Goal: Task Accomplishment & Management: Use online tool/utility

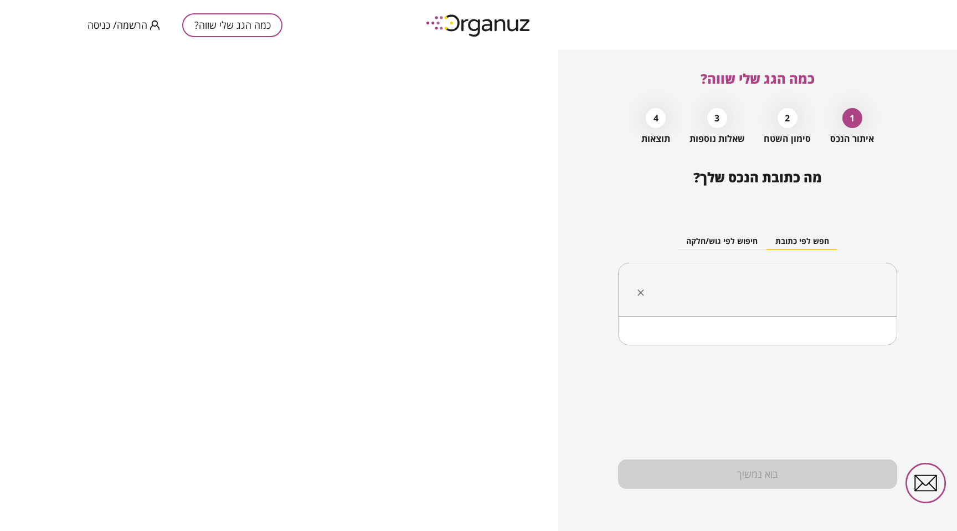
click at [734, 278] on input "text" at bounding box center [762, 290] width 244 height 28
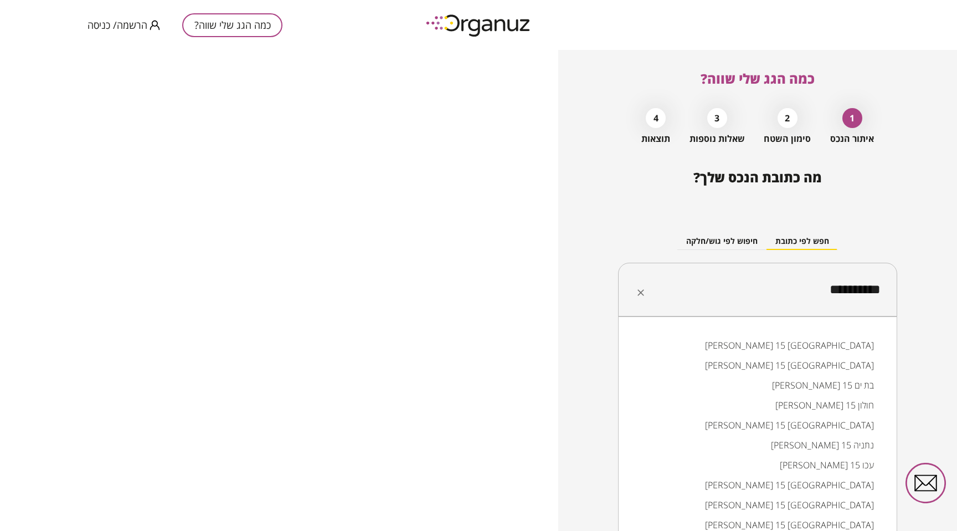
click at [816, 440] on li "[PERSON_NAME] 15 נתניה" at bounding box center [758, 445] width 250 height 20
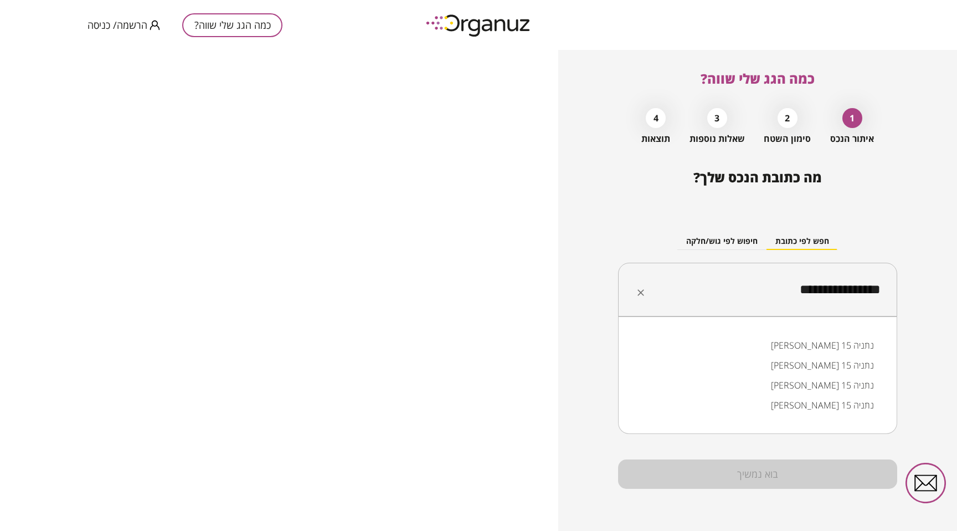
drag, startPoint x: 823, startPoint y: 290, endPoint x: 834, endPoint y: 320, distance: 31.9
click at [823, 290] on input "**********" at bounding box center [762, 290] width 244 height 28
click at [831, 339] on li "[PERSON_NAME] 15 נתניה" at bounding box center [758, 345] width 250 height 20
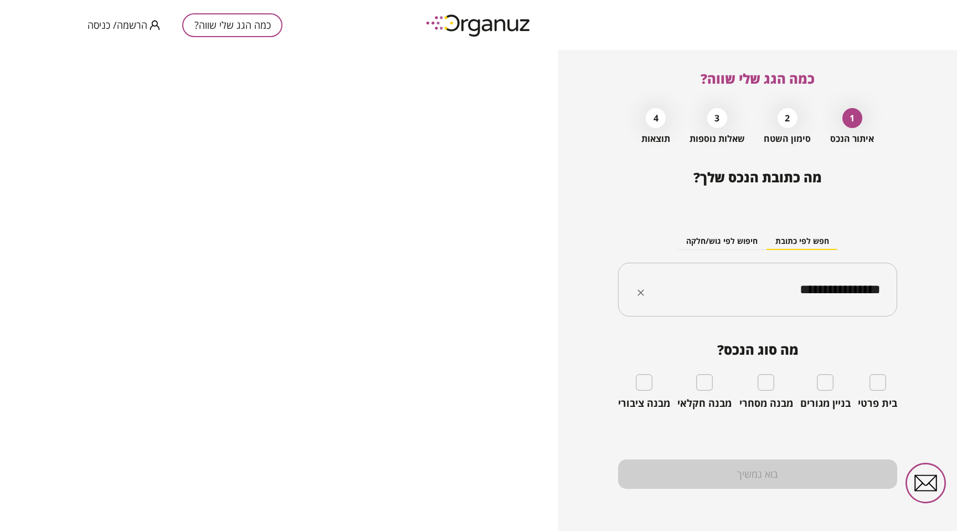
click at [805, 290] on input "**********" at bounding box center [762, 290] width 244 height 28
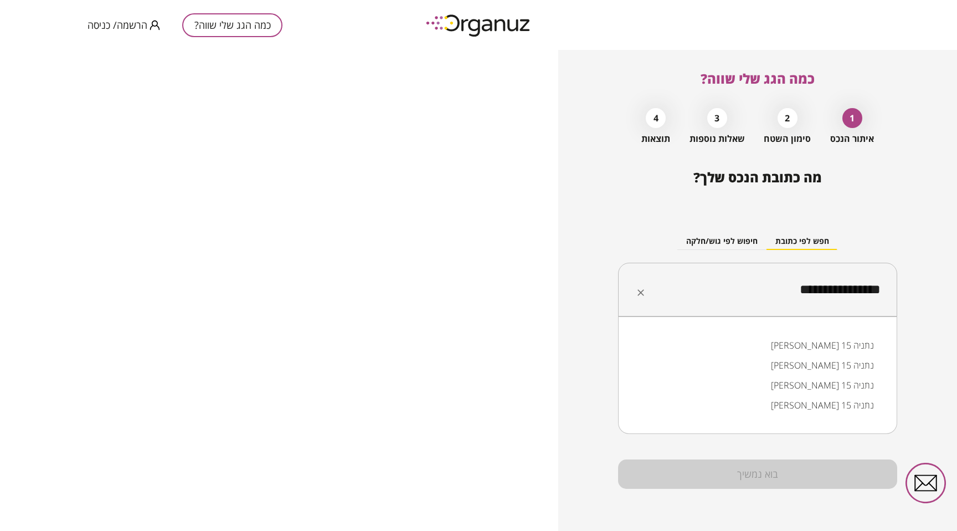
click at [805, 290] on input "**********" at bounding box center [762, 290] width 244 height 28
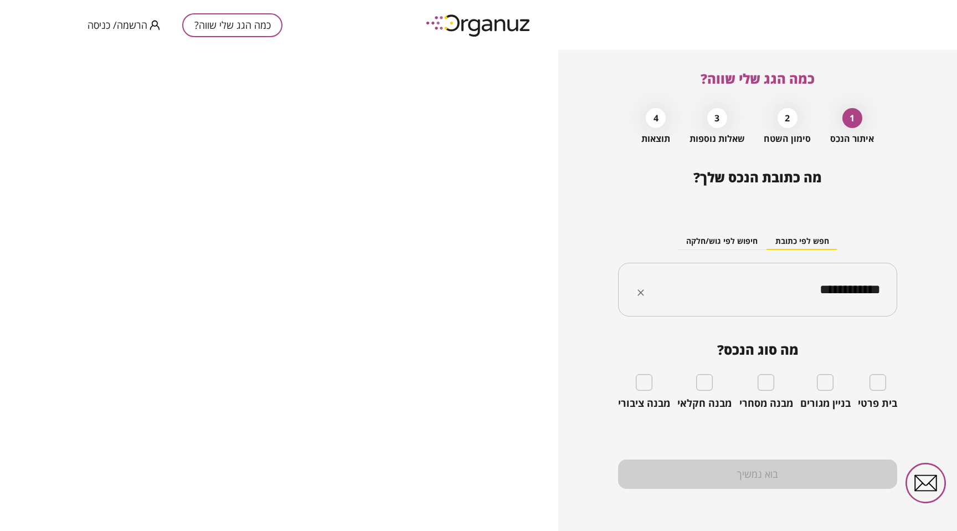
click at [779, 308] on div "**********" at bounding box center [757, 290] width 279 height 54
click at [800, 297] on input "**********" at bounding box center [762, 290] width 244 height 28
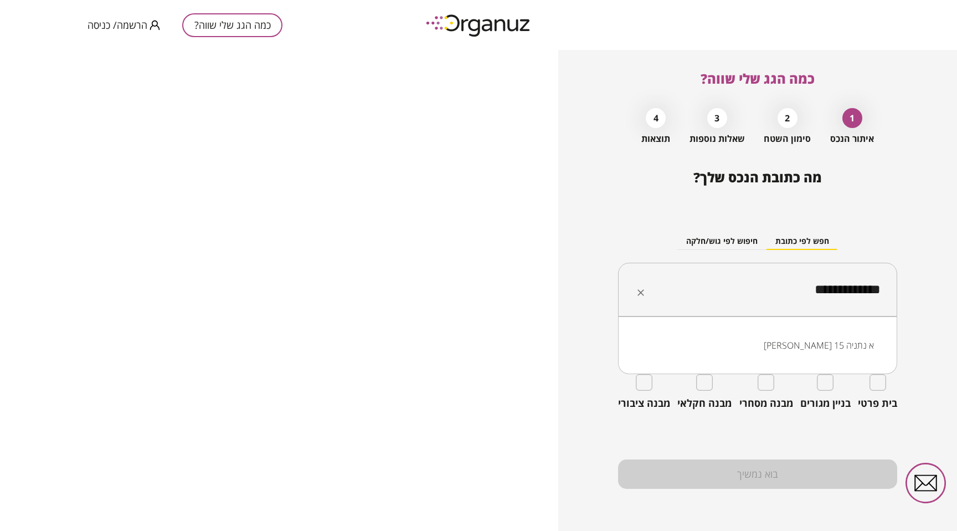
click at [825, 344] on li "[PERSON_NAME] 15 א נתניה" at bounding box center [758, 345] width 250 height 20
type input "**********"
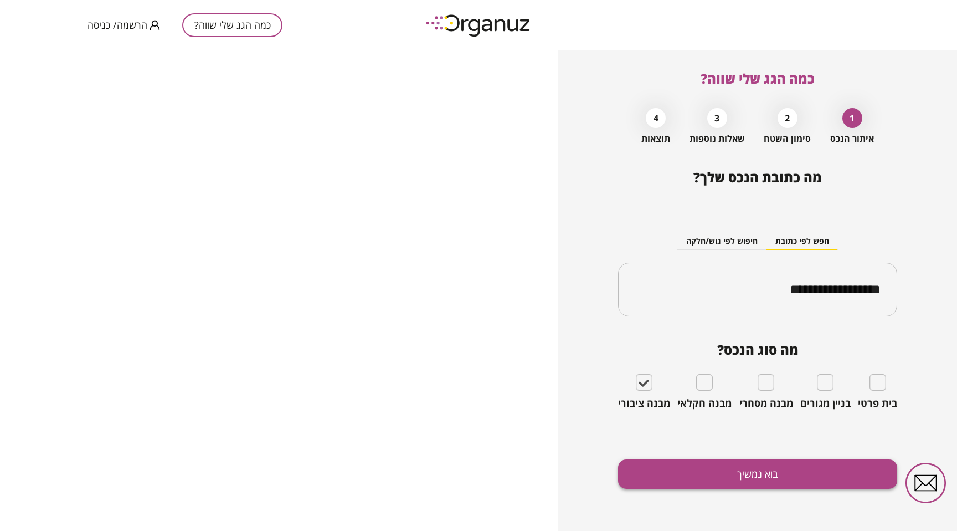
click at [772, 467] on button "בוא נמשיך" at bounding box center [757, 473] width 279 height 29
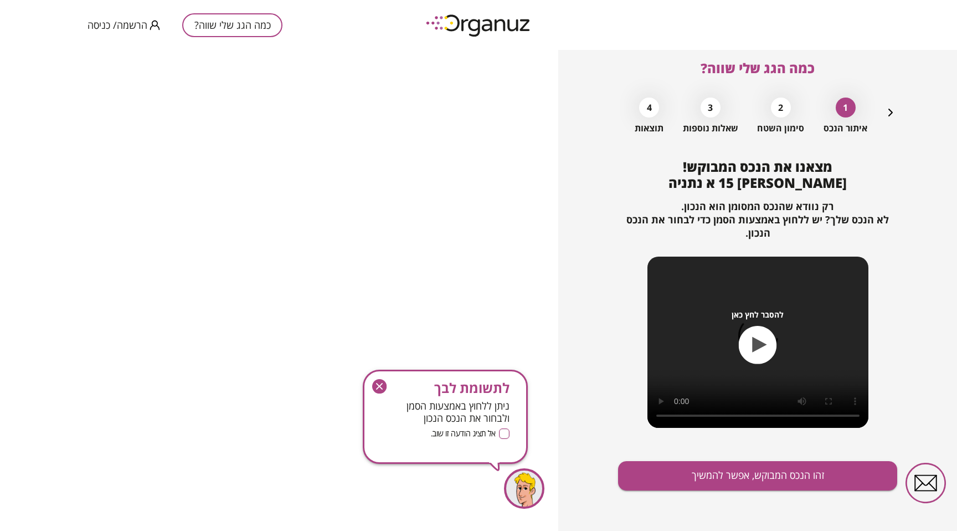
scroll to position [11, 0]
click at [381, 387] on icon "button" at bounding box center [379, 386] width 14 height 14
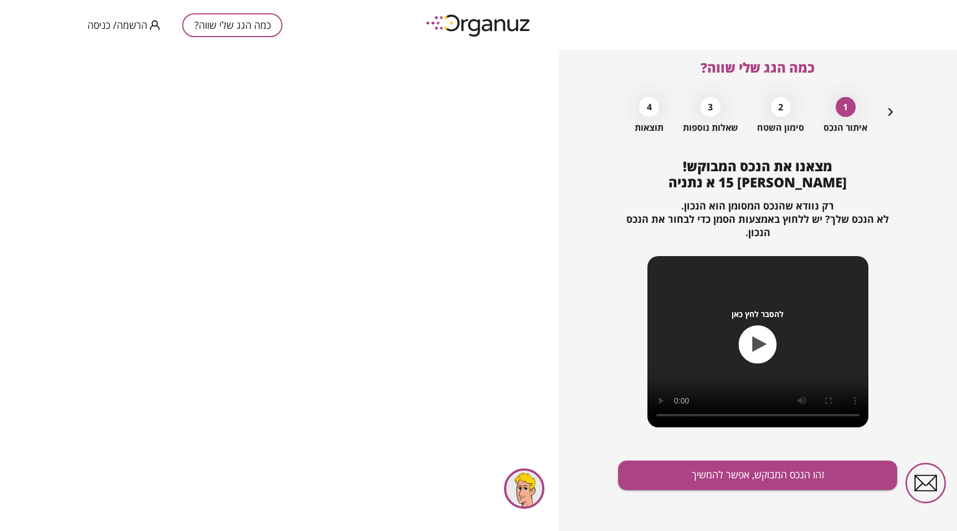
scroll to position [12, 0]
click at [791, 472] on button "זהו הנכס המבוקש, אפשר להמשיך" at bounding box center [757, 474] width 279 height 29
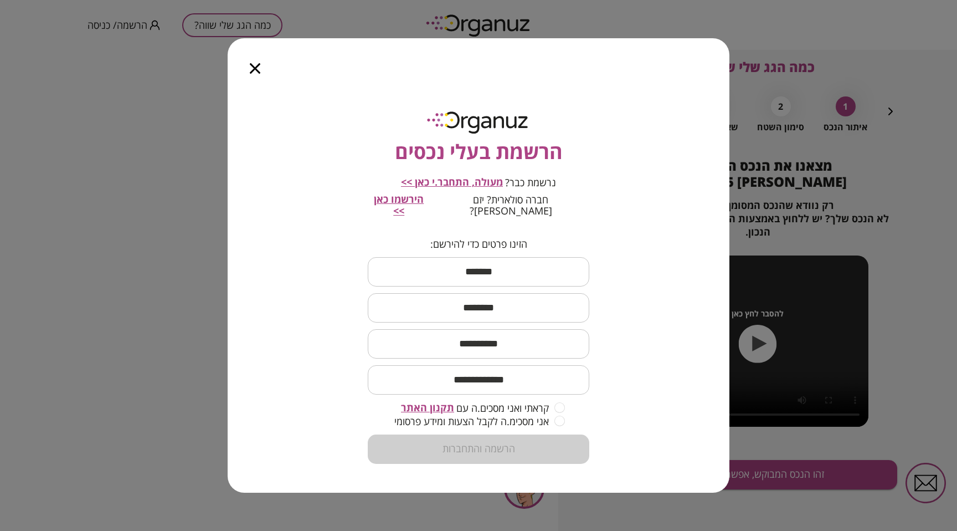
click at [424, 208] on span "הירשמו כאן >>" at bounding box center [399, 204] width 50 height 25
click at [543, 270] on input "text" at bounding box center [479, 271] width 222 height 33
type input "*****"
type input "**********"
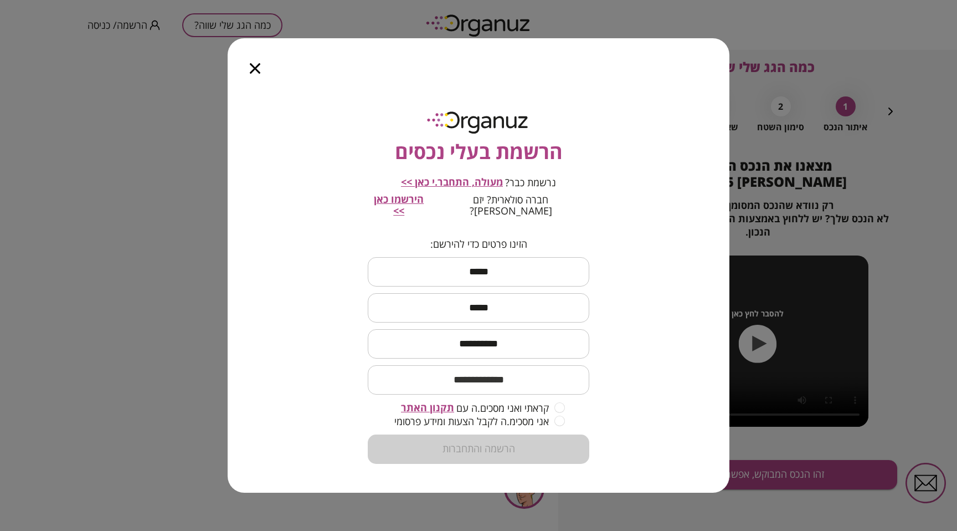
click at [685, 264] on div "**********" at bounding box center [479, 288] width 502 height 407
click at [533, 378] on input "email" at bounding box center [479, 379] width 222 height 33
type input "**********"
click at [660, 391] on div "**********" at bounding box center [479, 288] width 502 height 407
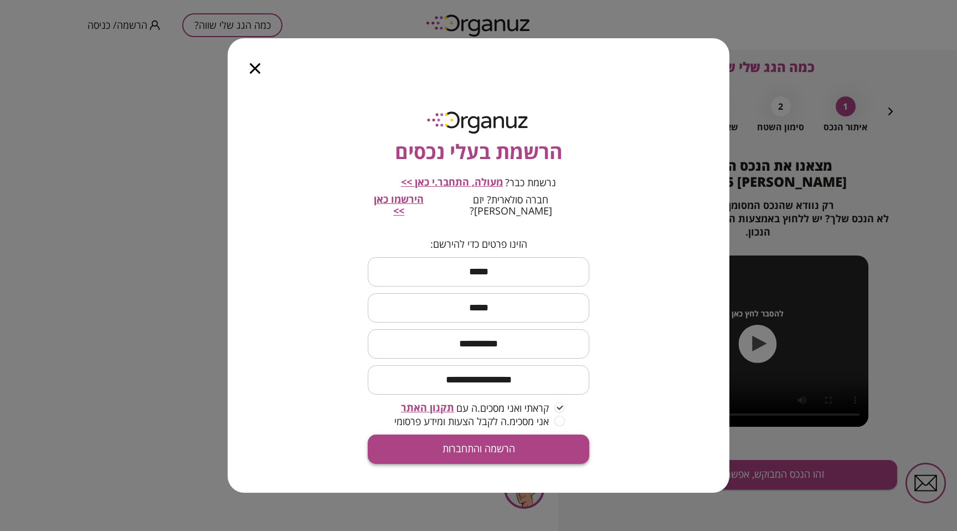
click at [542, 434] on button "הרשמה והתחברות" at bounding box center [479, 448] width 222 height 29
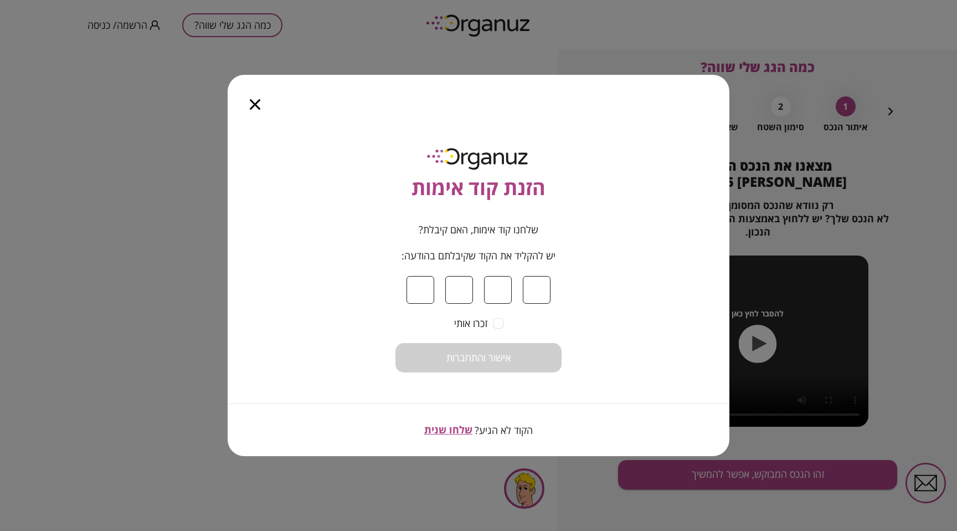
type input "*"
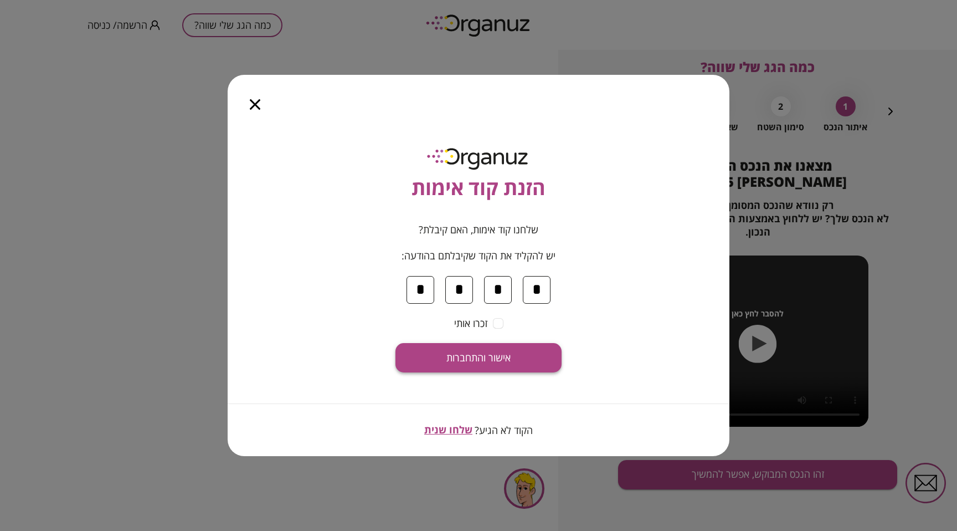
type input "*"
click at [487, 345] on button "אישור והתחברות" at bounding box center [478, 357] width 166 height 29
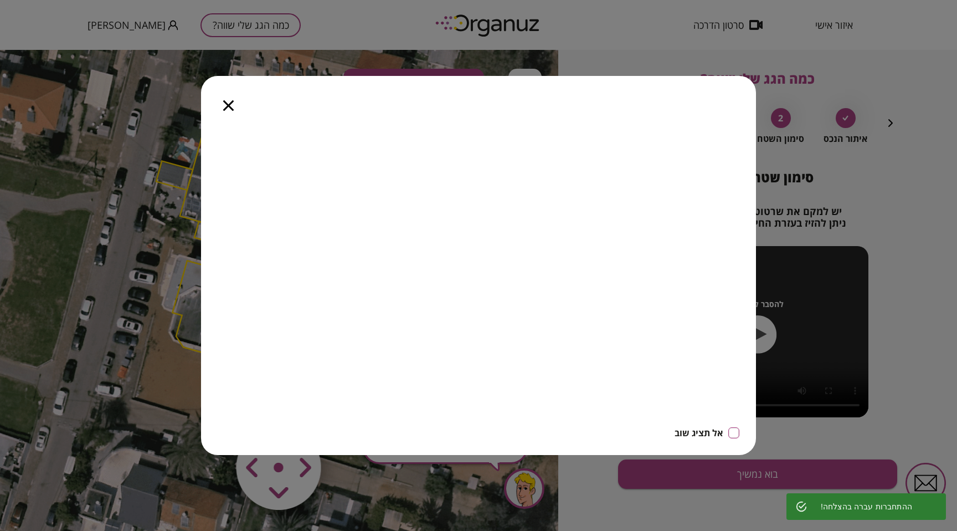
click at [0, 0] on icon "button" at bounding box center [0, 0] width 0 height 0
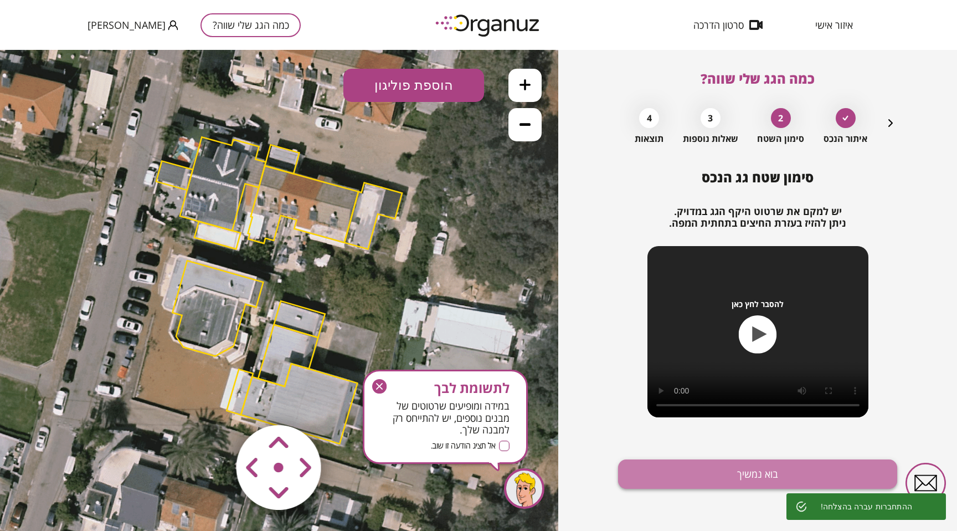
click at [734, 479] on button "בוא נמשיך" at bounding box center [757, 473] width 279 height 29
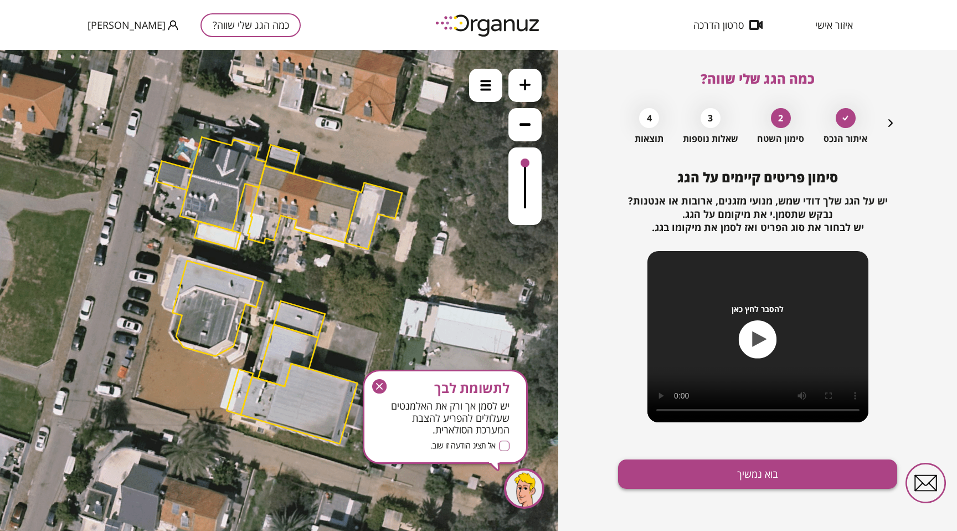
click at [774, 476] on button "בוא נמשיך" at bounding box center [757, 473] width 279 height 29
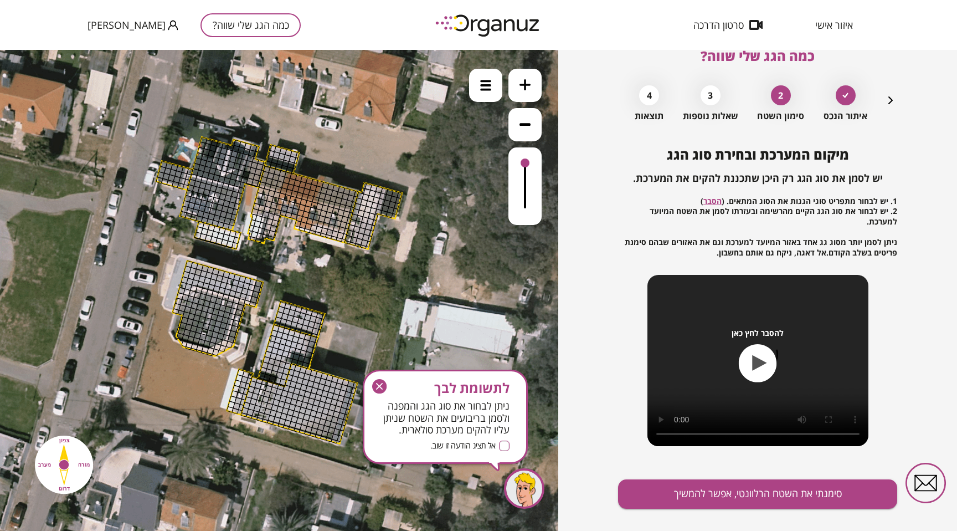
scroll to position [32, 0]
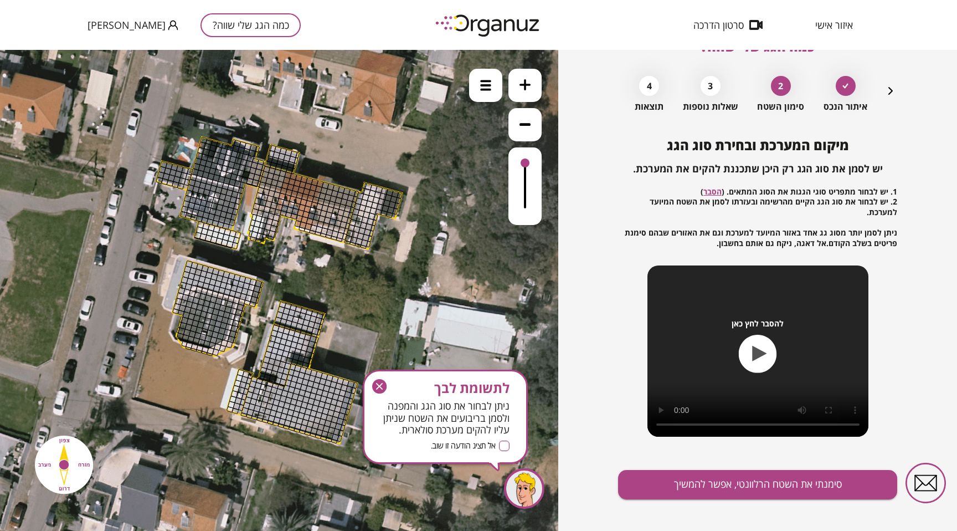
click at [250, 199] on icon at bounding box center [278, 291] width 930 height 930
click at [209, 194] on div at bounding box center [212, 194] width 8 height 8
click at [193, 281] on icon "button" at bounding box center [189, 278] width 8 height 8
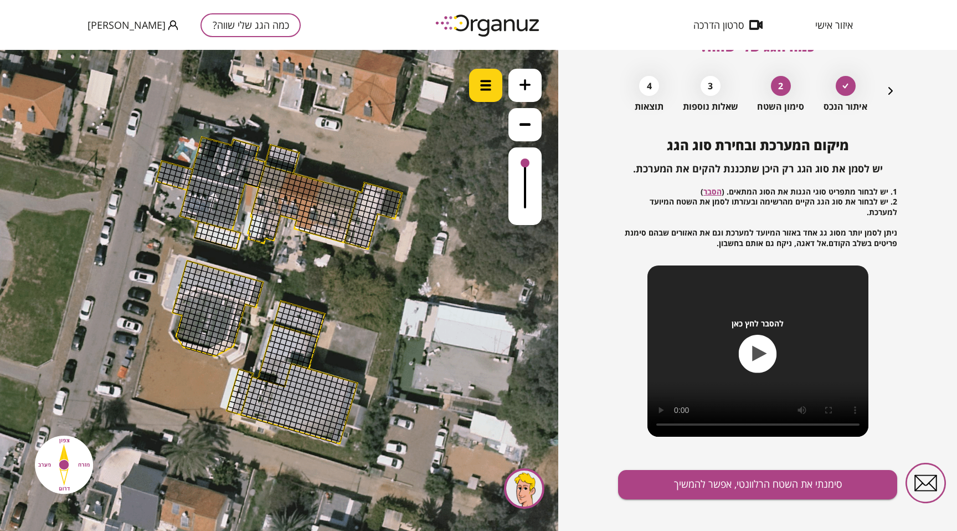
click at [480, 97] on div at bounding box center [485, 85] width 33 height 33
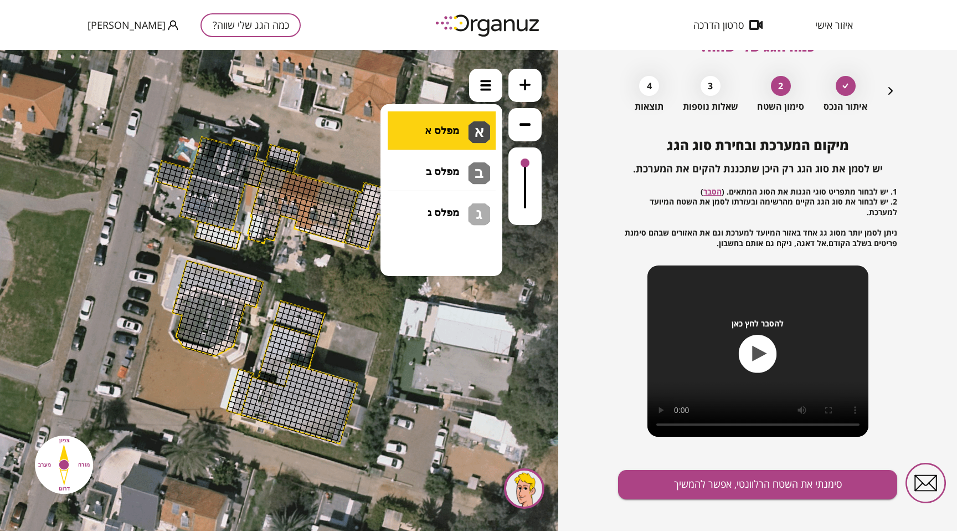
click at [473, 127] on li "גג בטון שטוח מפלס א א מפלס ב ב מפלס ג ג" at bounding box center [441, 124] width 116 height 35
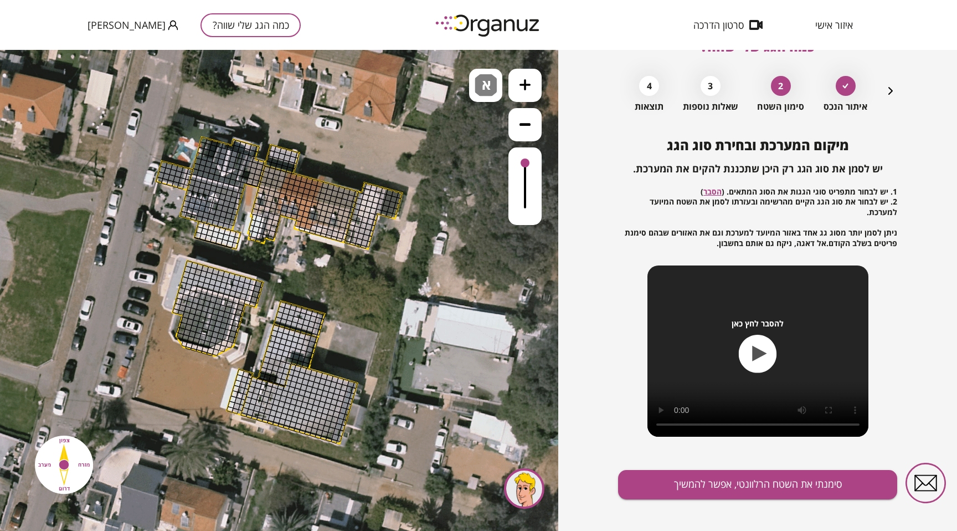
click at [459, 131] on div ".st0 { fill: #FFFFFF; } 10" at bounding box center [279, 290] width 558 height 481
click at [200, 281] on div at bounding box center [201, 285] width 8 height 8
click at [489, 88] on span "א" at bounding box center [488, 80] width 12 height 13
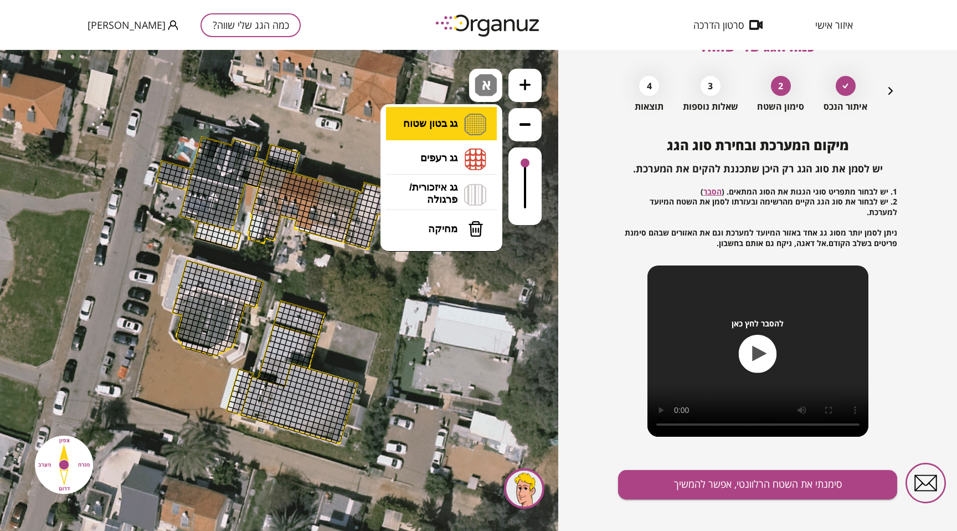
click at [457, 127] on li "גג בטון שטוח מפלס א א מפלס ב ב מפלס ג ג" at bounding box center [441, 124] width 116 height 34
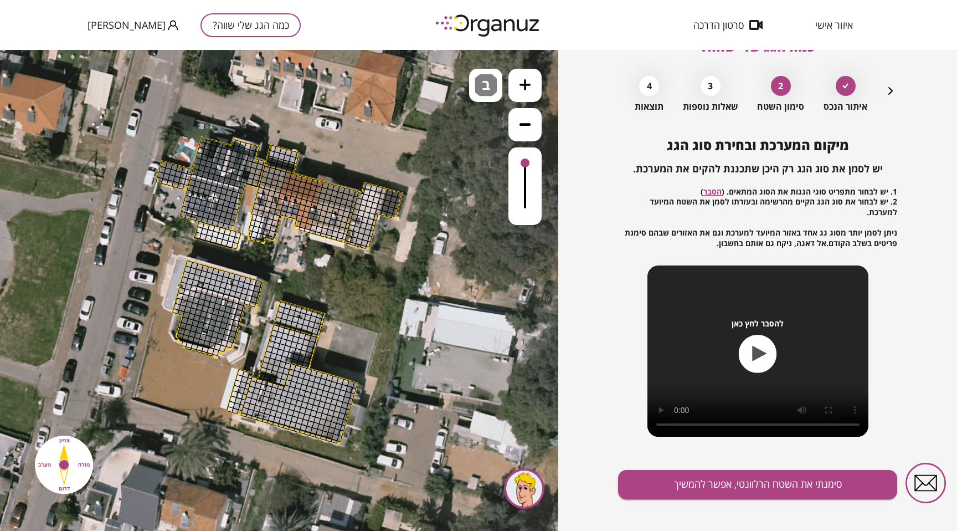
click at [446, 164] on div ".st0 { fill: #FFFFFF; } 10" at bounding box center [279, 290] width 558 height 481
click at [218, 319] on div at bounding box center [220, 319] width 8 height 8
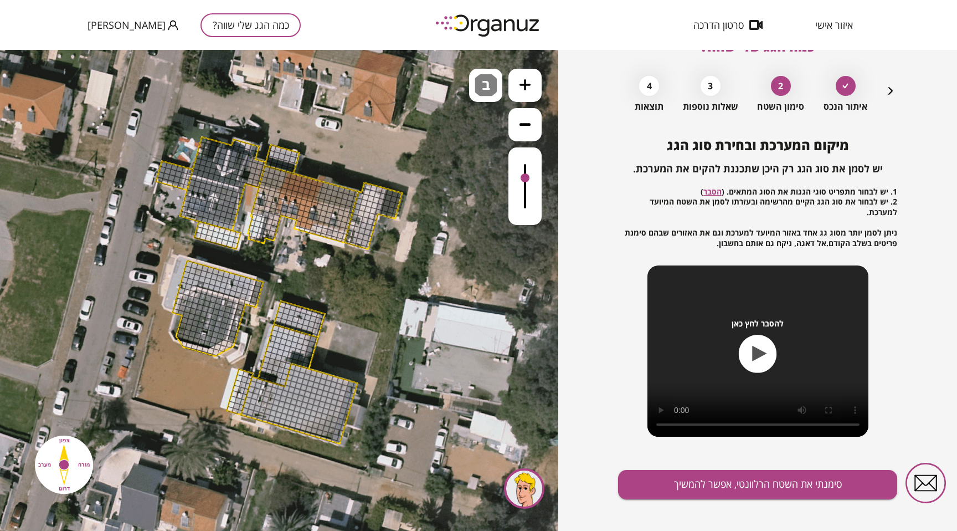
drag, startPoint x: 522, startPoint y: 160, endPoint x: 522, endPoint y: 177, distance: 17.2
click at [522, 177] on div at bounding box center [525, 177] width 9 height 9
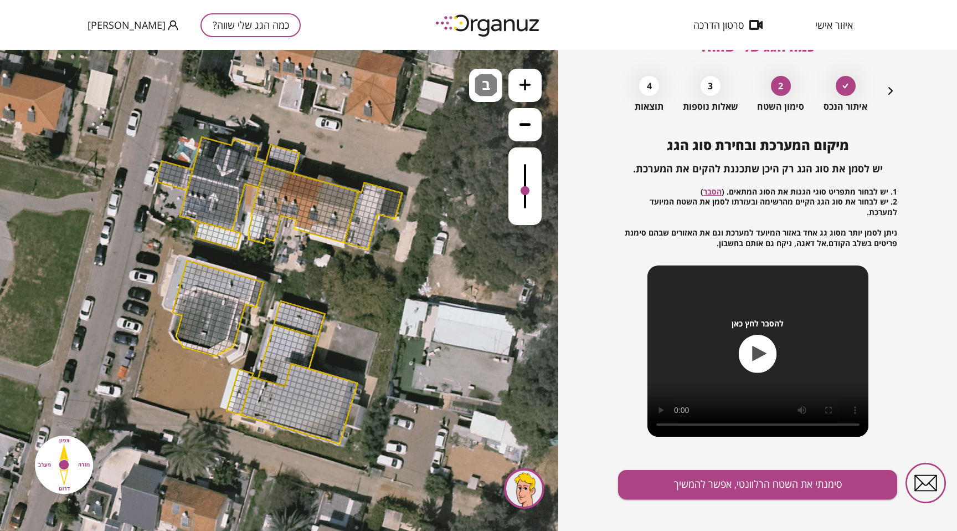
drag, startPoint x: 522, startPoint y: 177, endPoint x: 523, endPoint y: 192, distance: 15.0
click at [523, 192] on div at bounding box center [525, 190] width 9 height 9
click at [399, 125] on icon at bounding box center [278, 291] width 930 height 930
drag, startPoint x: 361, startPoint y: 207, endPoint x: 361, endPoint y: 225, distance: 18.3
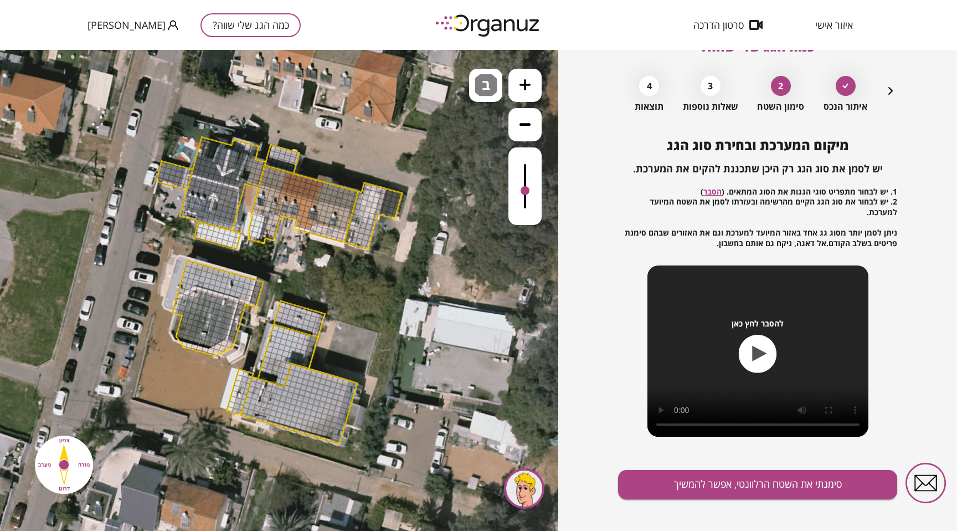
drag, startPoint x: 367, startPoint y: 190, endPoint x: 367, endPoint y: 228, distance: 38.2
click at [482, 88] on span "ב" at bounding box center [488, 80] width 12 height 13
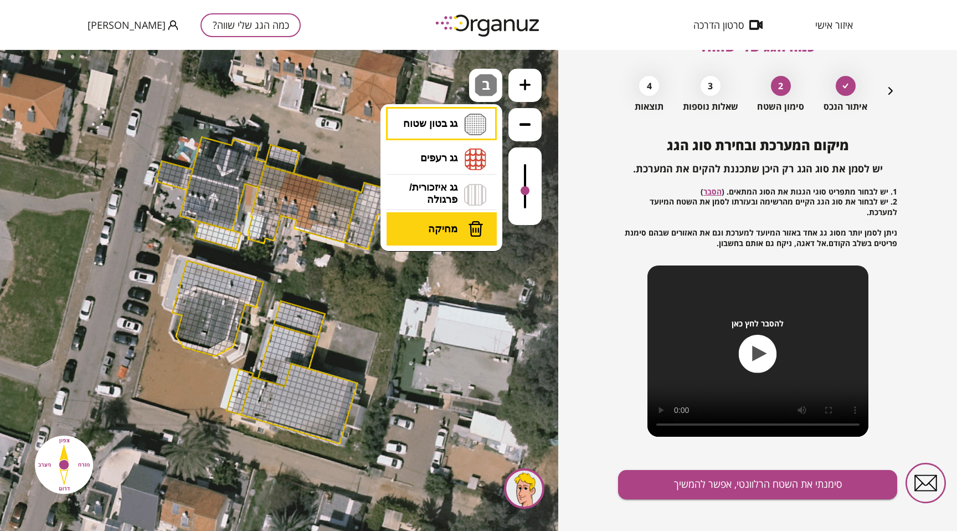
click at [446, 227] on span "מחיקה" at bounding box center [442, 229] width 29 height 12
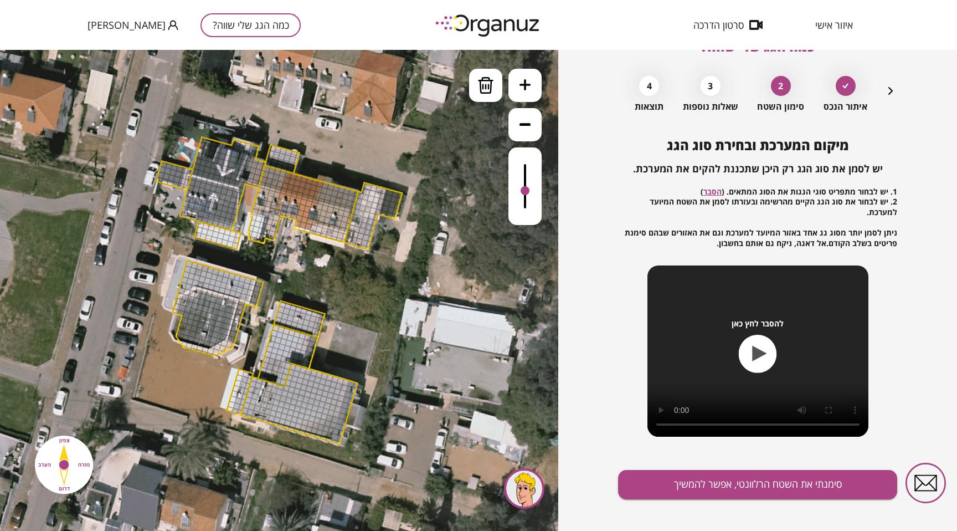
click at [364, 215] on div at bounding box center [367, 215] width 8 height 8
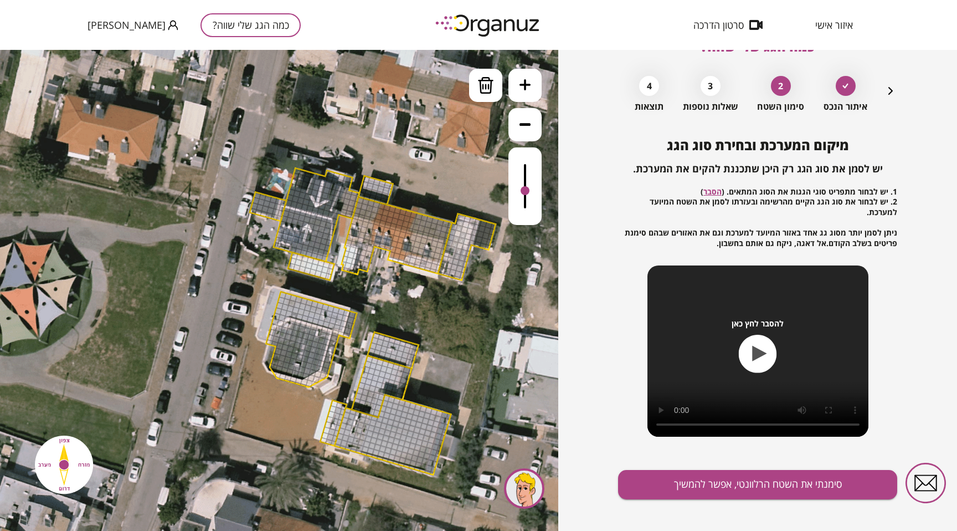
drag, startPoint x: 153, startPoint y: 138, endPoint x: 181, endPoint y: 129, distance: 29.8
click at [181, 129] on icon at bounding box center [371, 322] width 930 height 930
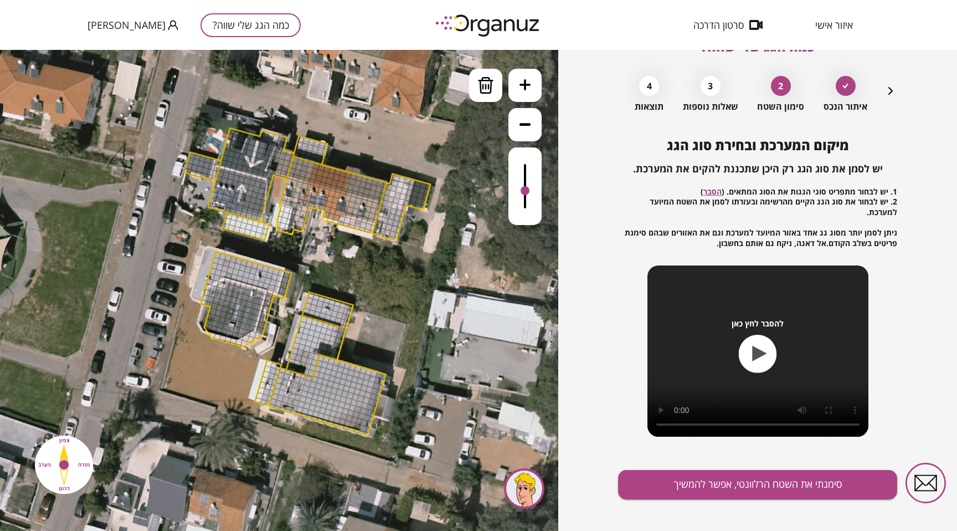
click at [200, 139] on icon at bounding box center [306, 282] width 930 height 930
click at [225, 145] on div at bounding box center [228, 147] width 8 height 8
click at [234, 146] on div at bounding box center [233, 149] width 8 height 8
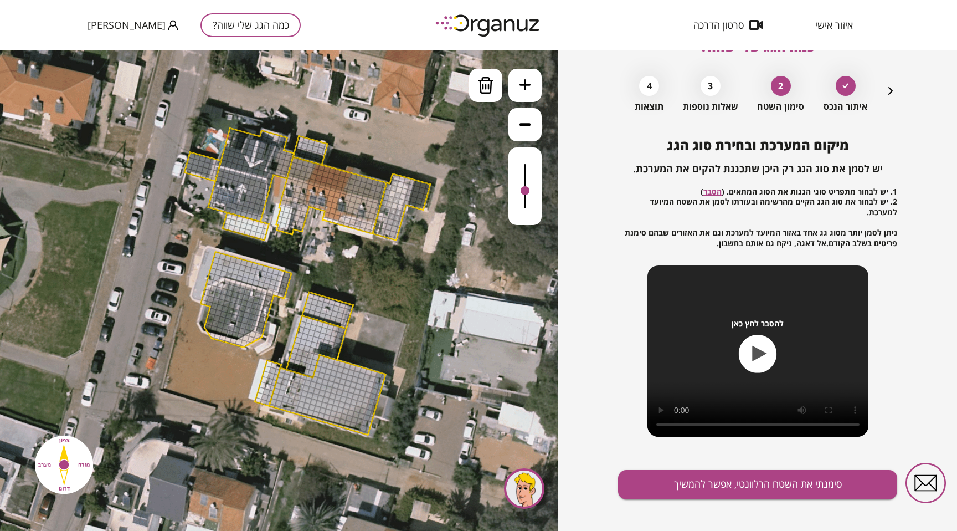
drag, startPoint x: 233, startPoint y: 138, endPoint x: 238, endPoint y: 171, distance: 33.1
click at [193, 160] on div at bounding box center [196, 162] width 8 height 8
drag, startPoint x: 190, startPoint y: 157, endPoint x: 304, endPoint y: 205, distance: 123.3
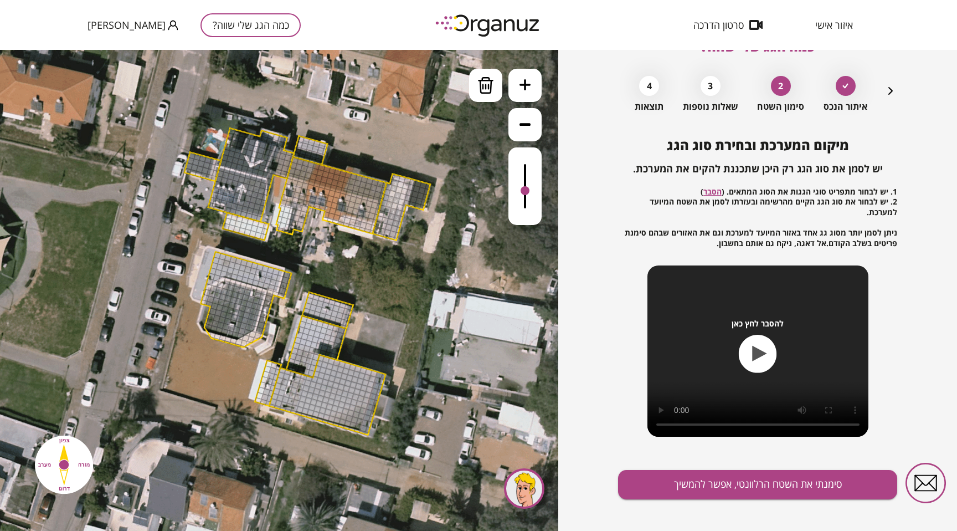
click at [304, 205] on div at bounding box center [305, 209] width 8 height 8
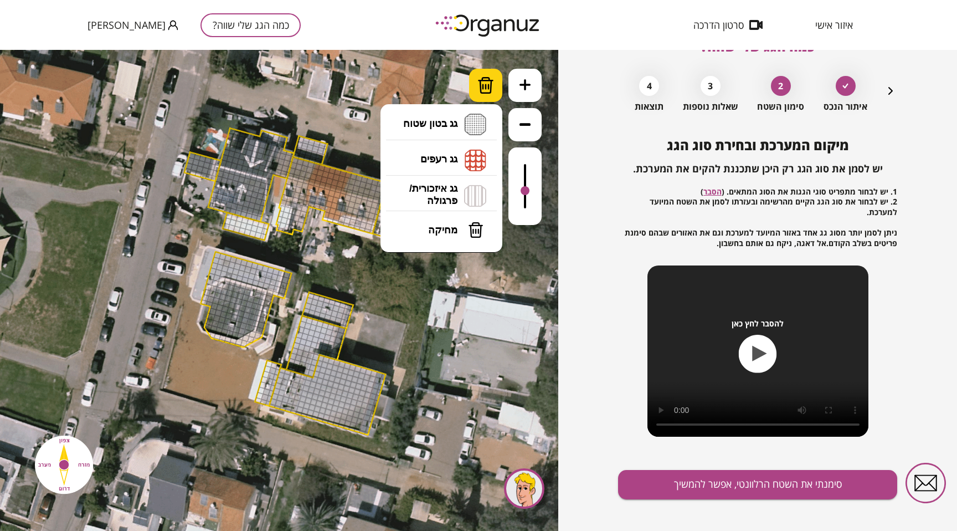
click at [492, 95] on div at bounding box center [485, 85] width 33 height 33
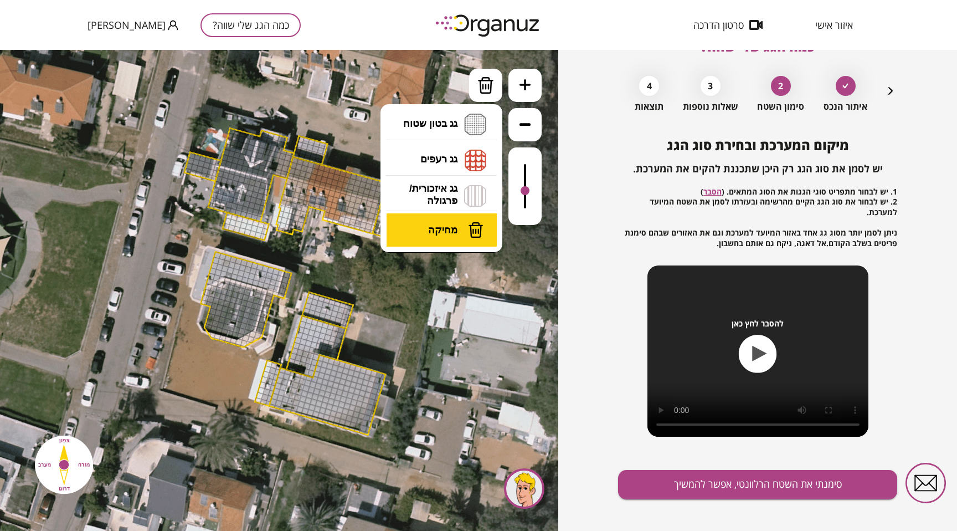
click at [446, 225] on span "מחיקה" at bounding box center [442, 230] width 29 height 12
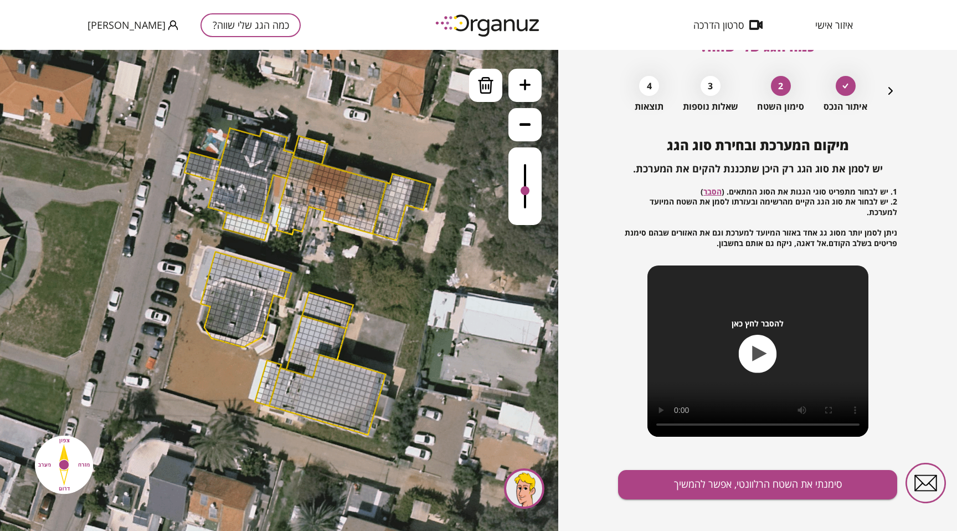
click at [382, 196] on div at bounding box center [382, 195] width 6 height 7
click at [397, 205] on div at bounding box center [395, 206] width 8 height 8
click at [336, 338] on div at bounding box center [339, 341] width 8 height 8
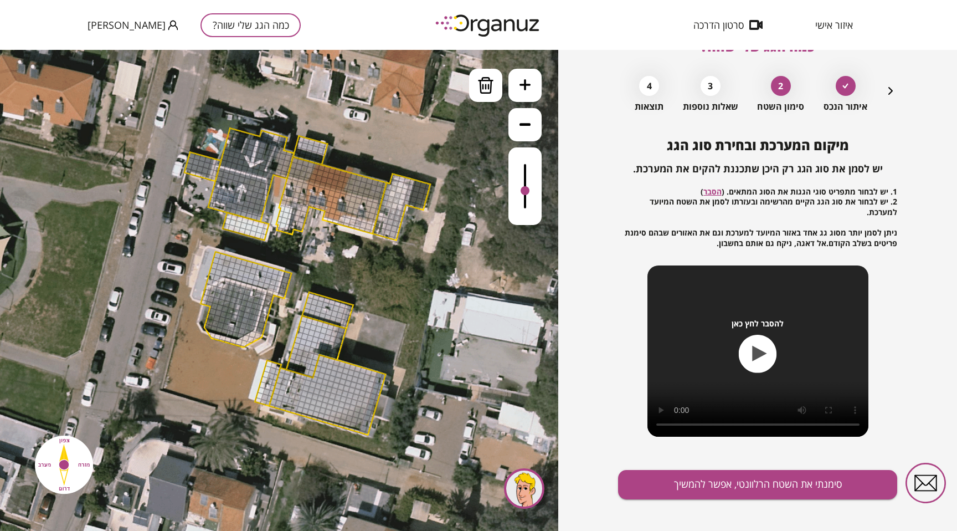
click at [336, 314] on div at bounding box center [335, 314] width 8 height 8
click at [324, 348] on div at bounding box center [325, 348] width 8 height 8
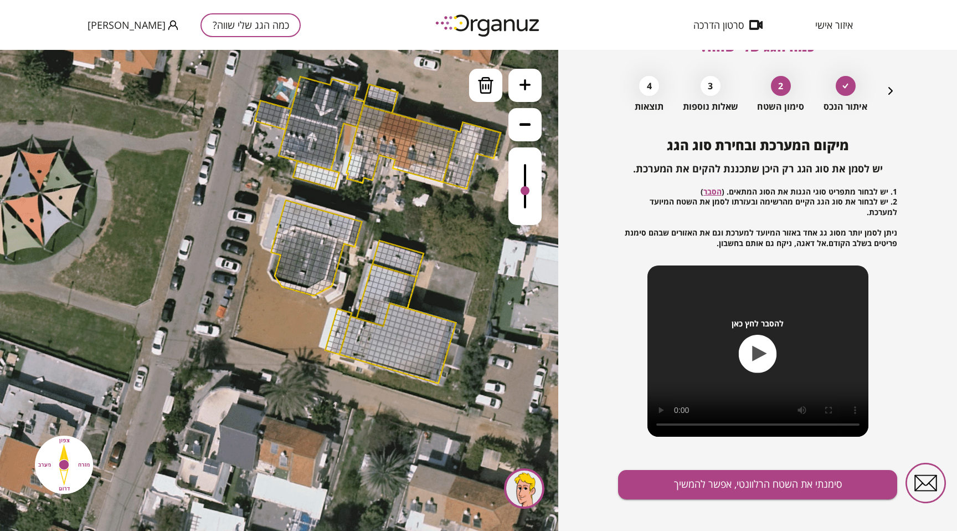
drag, startPoint x: 235, startPoint y: 393, endPoint x: 301, endPoint y: 346, distance: 80.5
click at [301, 346] on icon at bounding box center [376, 230] width 930 height 930
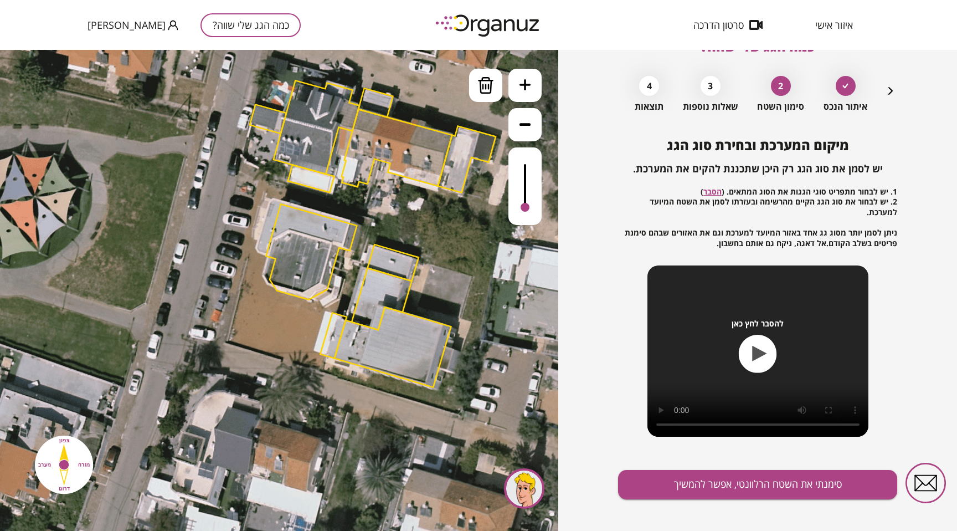
drag, startPoint x: 526, startPoint y: 185, endPoint x: 527, endPoint y: 228, distance: 42.7
click at [528, 228] on div ".st0 { fill: #FFFFFF; } 10" at bounding box center [279, 290] width 558 height 481
click at [489, 89] on img at bounding box center [485, 85] width 17 height 17
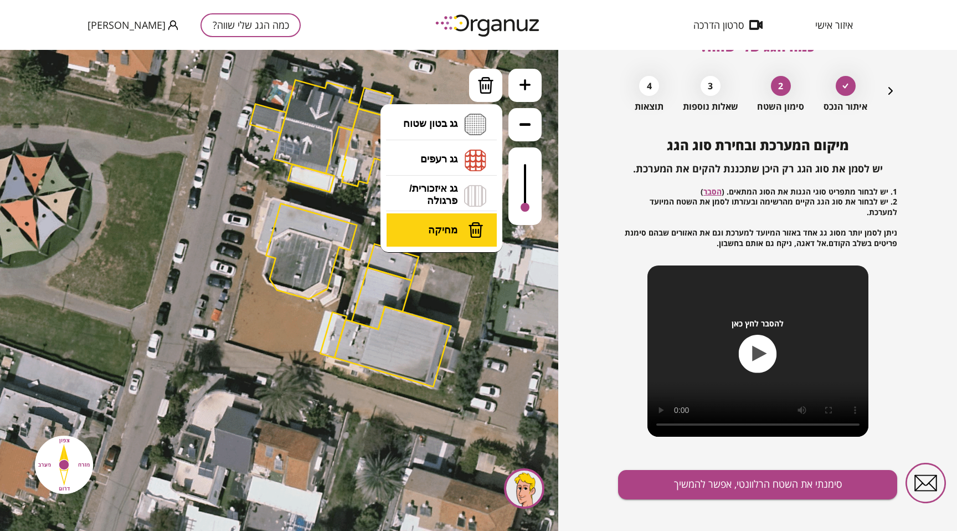
click at [450, 224] on span "מחיקה" at bounding box center [442, 230] width 29 height 12
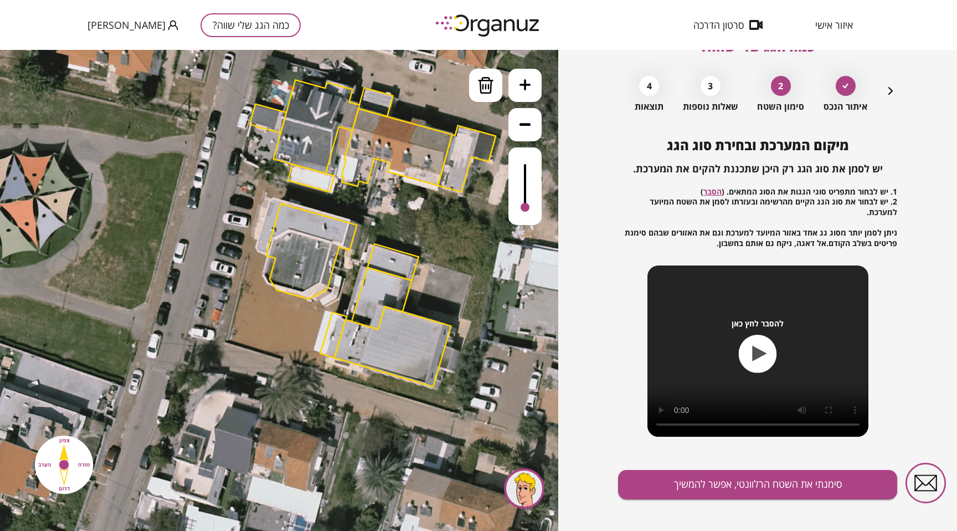
click at [312, 187] on div at bounding box center [312, 187] width 6 height 3
click at [313, 179] on div at bounding box center [315, 179] width 8 height 8
click at [322, 173] on div at bounding box center [321, 175] width 8 height 8
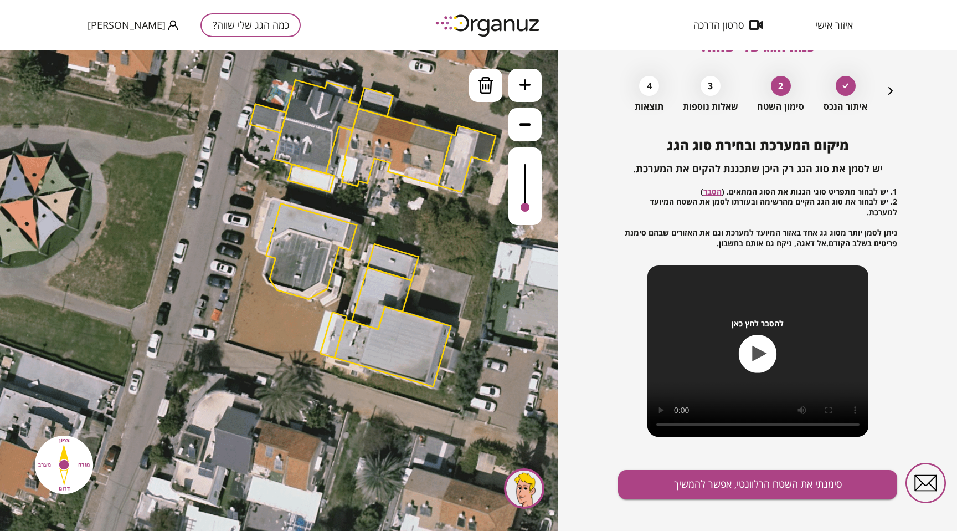
click at [305, 145] on div at bounding box center [303, 147] width 8 height 8
click at [323, 98] on div at bounding box center [321, 101] width 8 height 8
drag, startPoint x: 323, startPoint y: 98, endPoint x: 320, endPoint y: 118, distance: 20.2
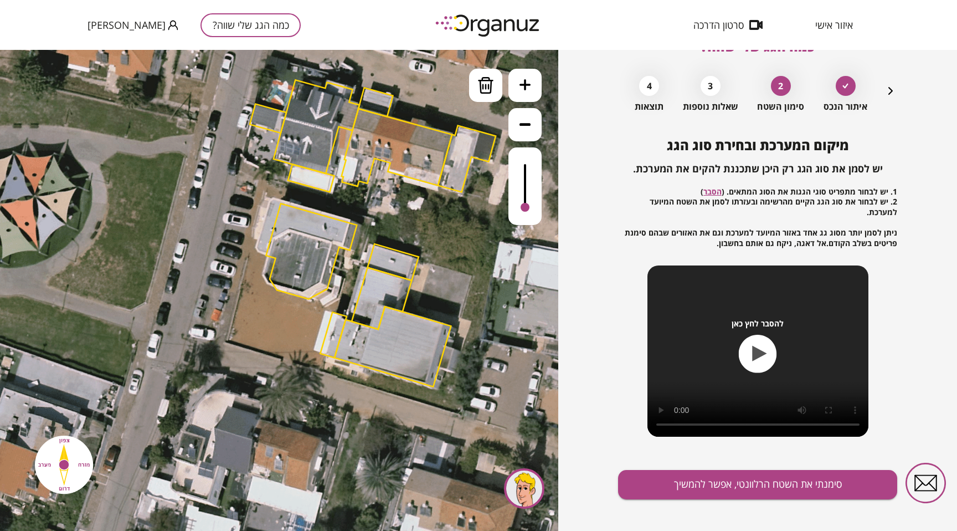
drag, startPoint x: 375, startPoint y: 152, endPoint x: 358, endPoint y: 152, distance: 17.2
drag, startPoint x: 379, startPoint y: 125, endPoint x: 350, endPoint y: 131, distance: 29.4
click at [350, 131] on div ".st0 { fill: #FFFFFF; }" at bounding box center [371, 233] width 930 height 930
drag, startPoint x: 341, startPoint y: 121, endPoint x: 336, endPoint y: 150, distance: 29.2
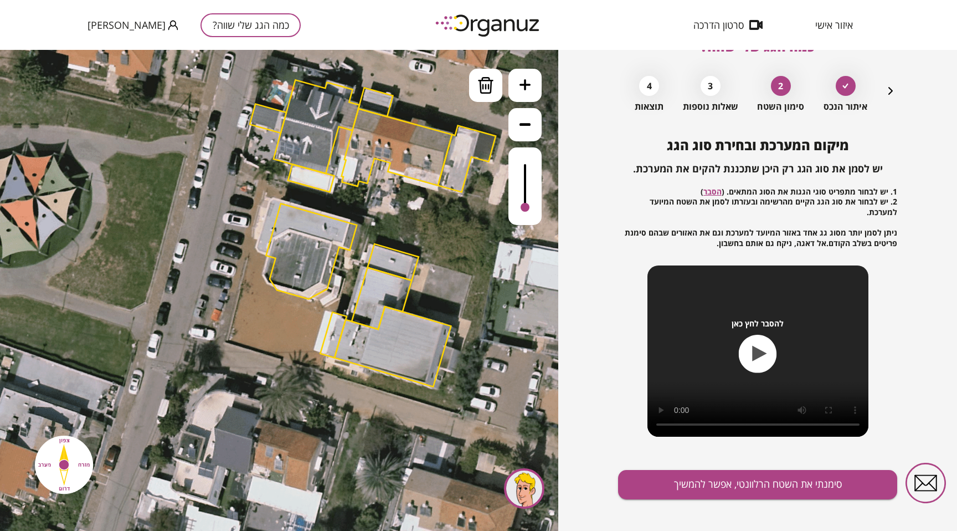
click at [335, 150] on div ".st0 { fill: #FFFFFF; }" at bounding box center [371, 233] width 930 height 930
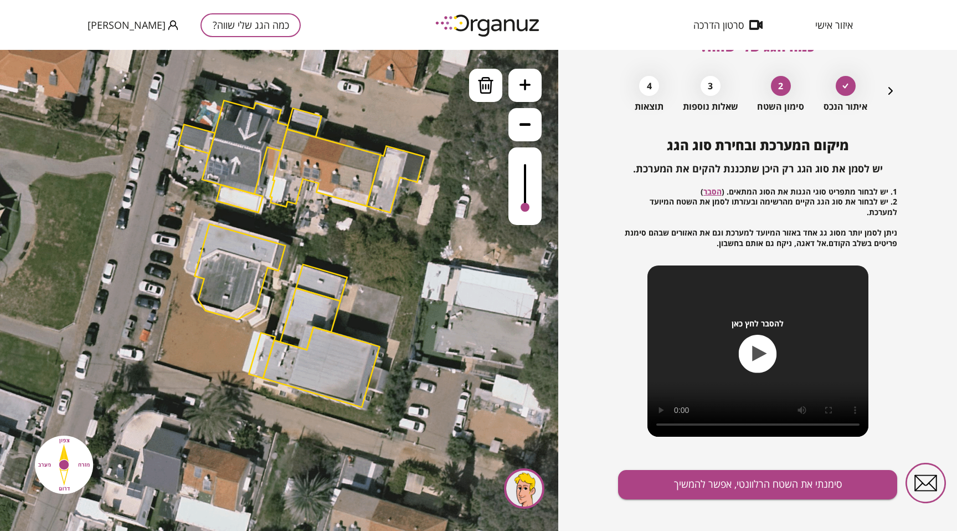
drag, startPoint x: 299, startPoint y: 100, endPoint x: 203, endPoint y: 118, distance: 97.5
click at [203, 118] on icon at bounding box center [300, 254] width 930 height 930
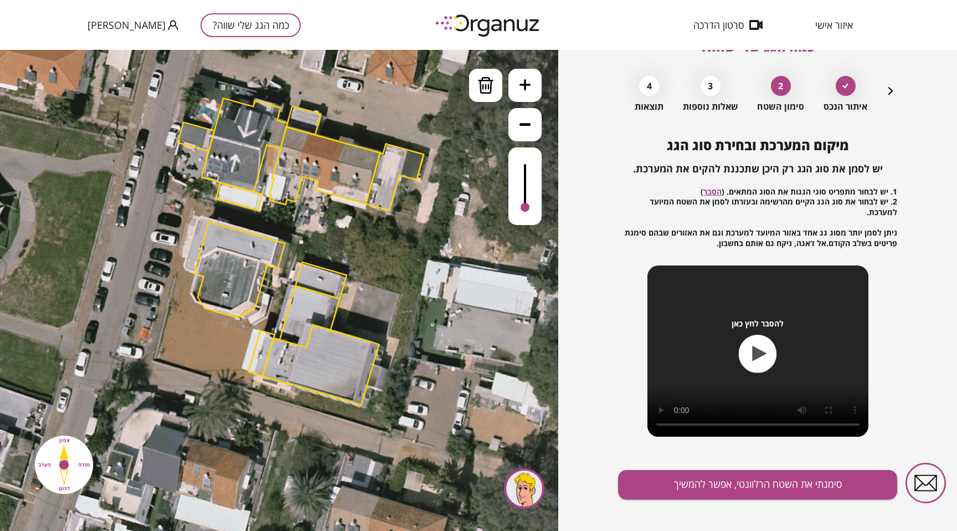
drag, startPoint x: 342, startPoint y: 178, endPoint x: 253, endPoint y: 161, distance: 90.4
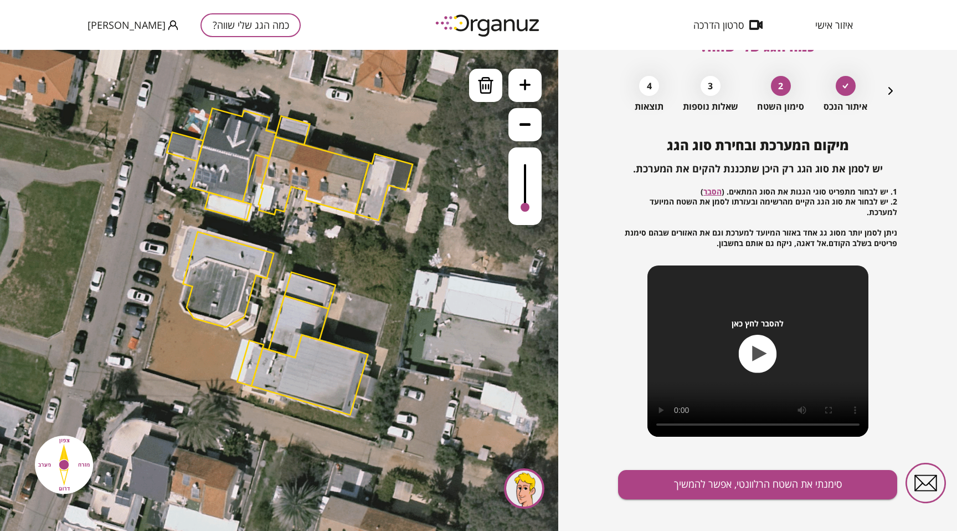
drag, startPoint x: 390, startPoint y: 266, endPoint x: 390, endPoint y: 275, distance: 9.4
click at [390, 275] on icon at bounding box center [288, 262] width 930 height 930
click at [263, 197] on div at bounding box center [262, 199] width 6 height 7
click at [239, 174] on div at bounding box center [237, 175] width 8 height 8
drag, startPoint x: 239, startPoint y: 174, endPoint x: 247, endPoint y: 209, distance: 36.4
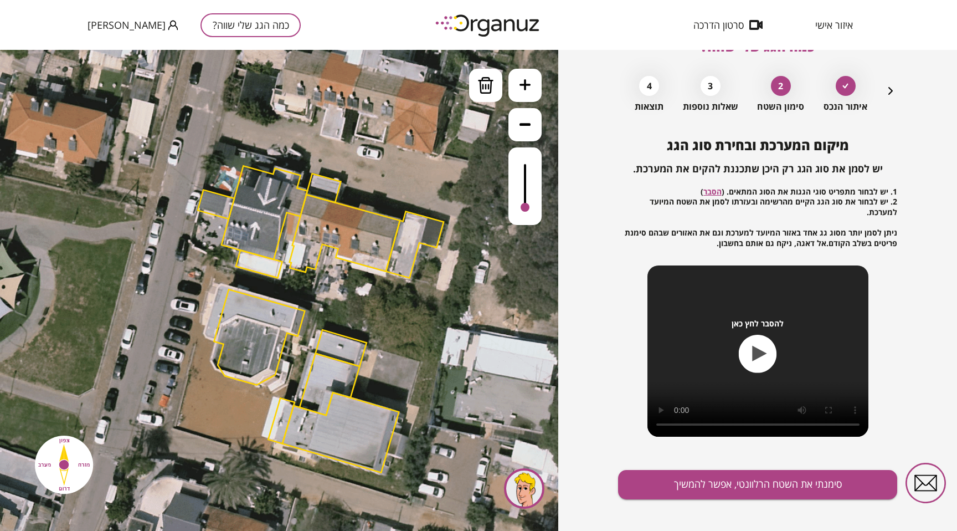
drag, startPoint x: 259, startPoint y: 213, endPoint x: 289, endPoint y: 270, distance: 64.4
click at [289, 270] on icon at bounding box center [319, 319] width 930 height 930
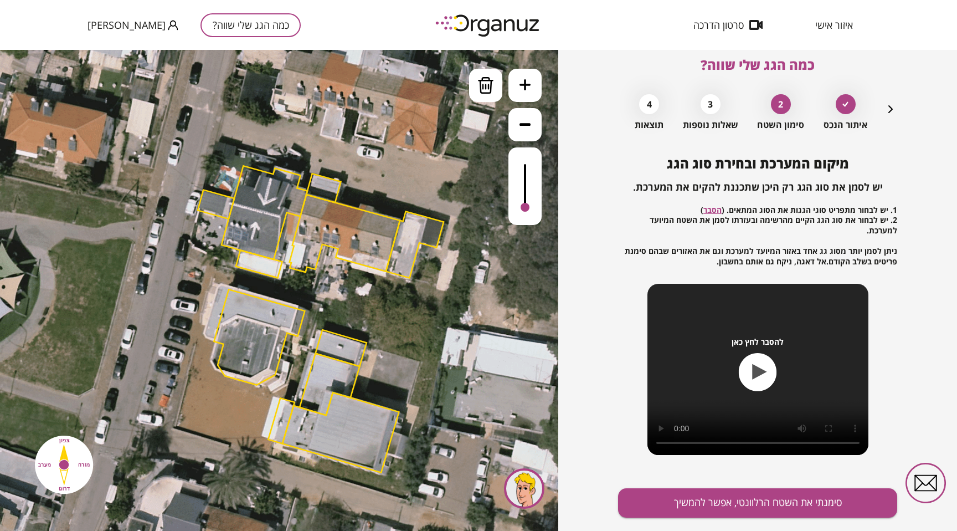
scroll to position [0, 0]
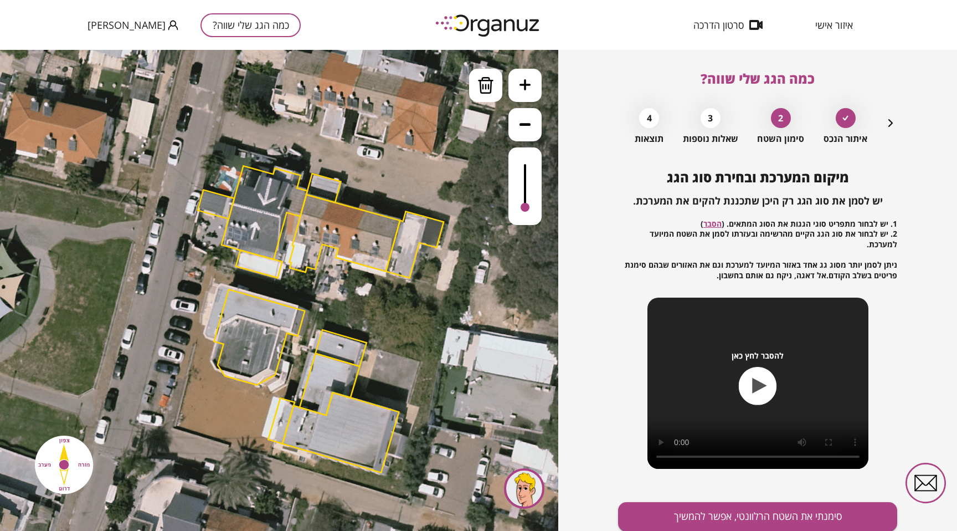
click at [713, 228] on link "הסבר" at bounding box center [712, 223] width 18 height 11
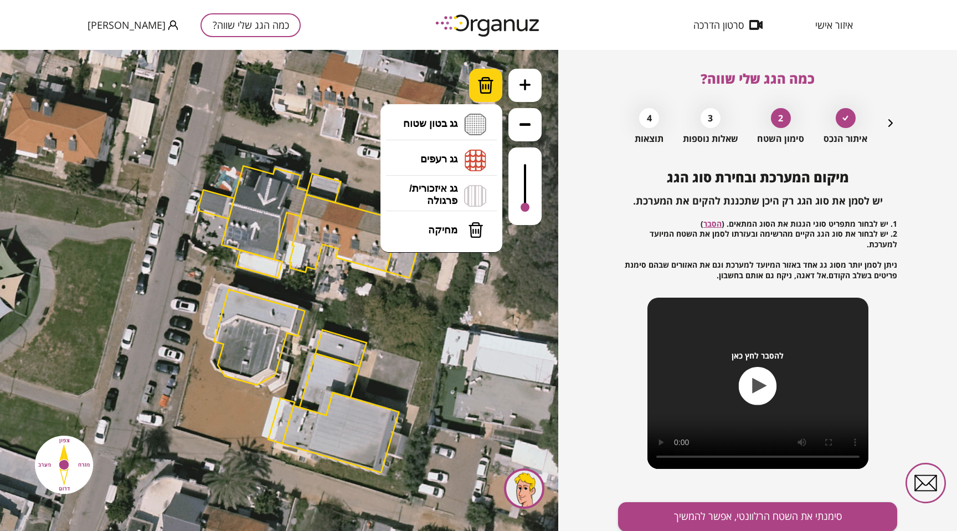
click at [488, 89] on img at bounding box center [485, 85] width 17 height 17
click at [443, 160] on li "גג רעפים רעפים צפון רעפים דרום רעפים מערב רעפים מזרח" at bounding box center [441, 159] width 116 height 35
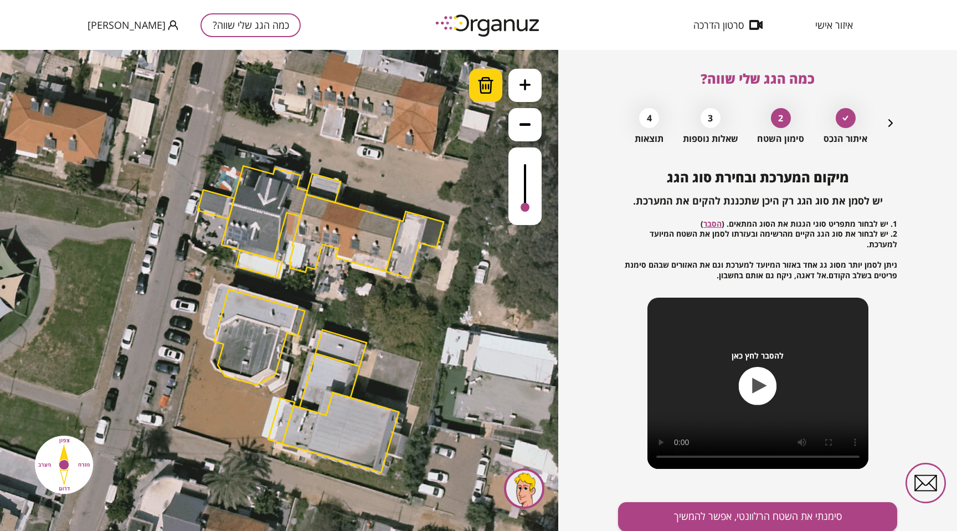
click at [480, 94] on div at bounding box center [485, 85] width 33 height 33
click at [523, 112] on button at bounding box center [524, 124] width 33 height 33
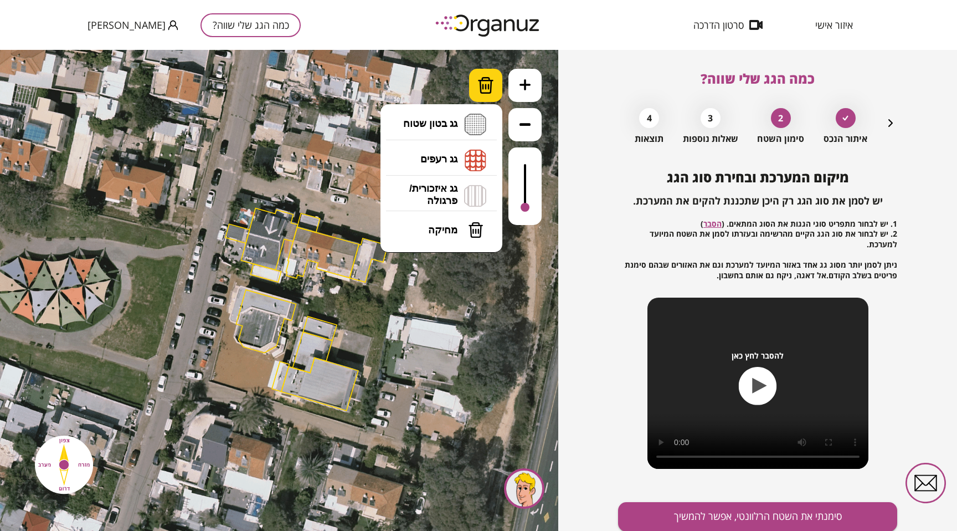
click at [489, 83] on img at bounding box center [485, 85] width 17 height 17
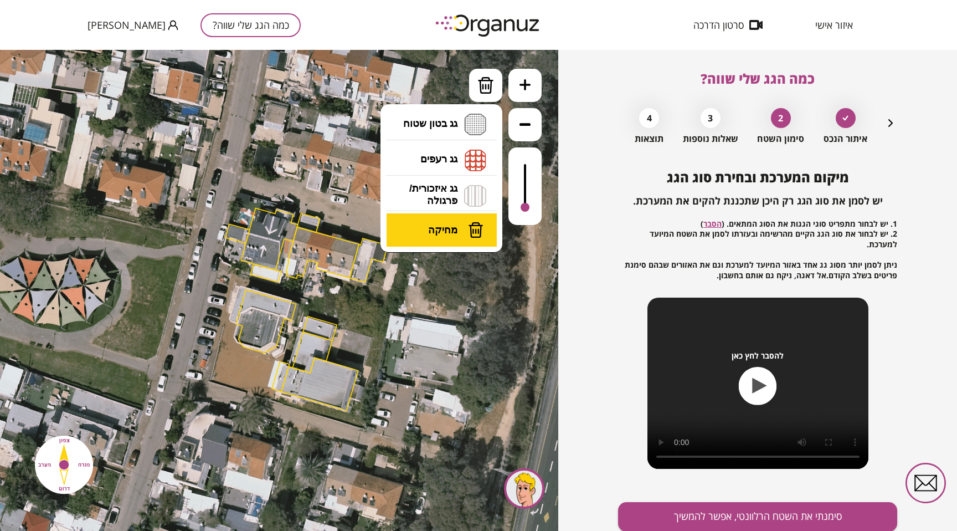
click at [456, 229] on span "מחיקה" at bounding box center [442, 230] width 29 height 12
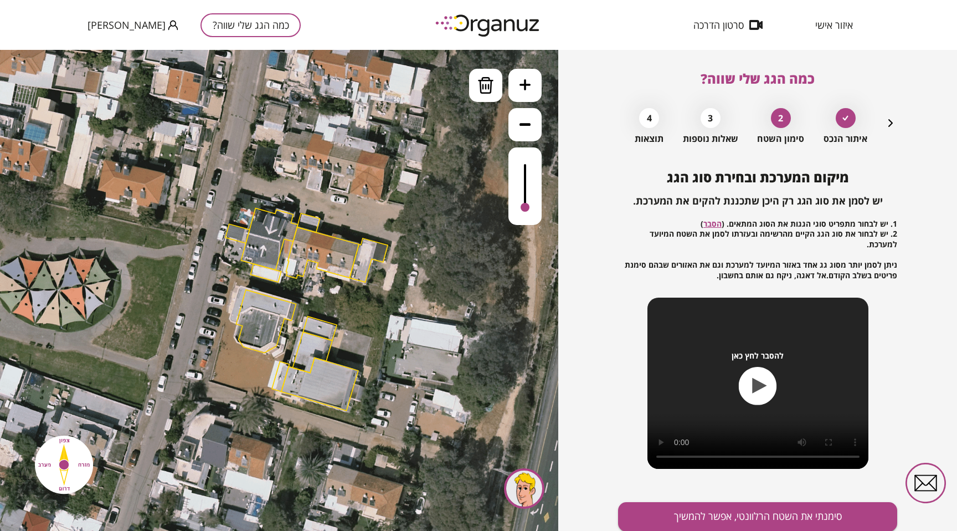
click at [366, 254] on div at bounding box center [365, 255] width 5 height 5
drag, startPoint x: 361, startPoint y: 269, endPoint x: 353, endPoint y: 249, distance: 21.6
click at [353, 249] on div at bounding box center [353, 251] width 5 height 5
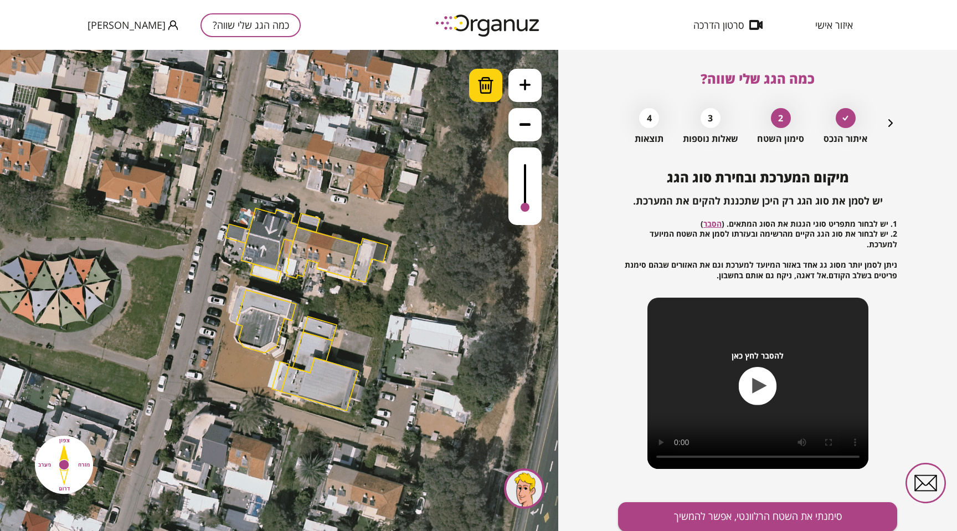
click at [489, 86] on img at bounding box center [485, 85] width 17 height 17
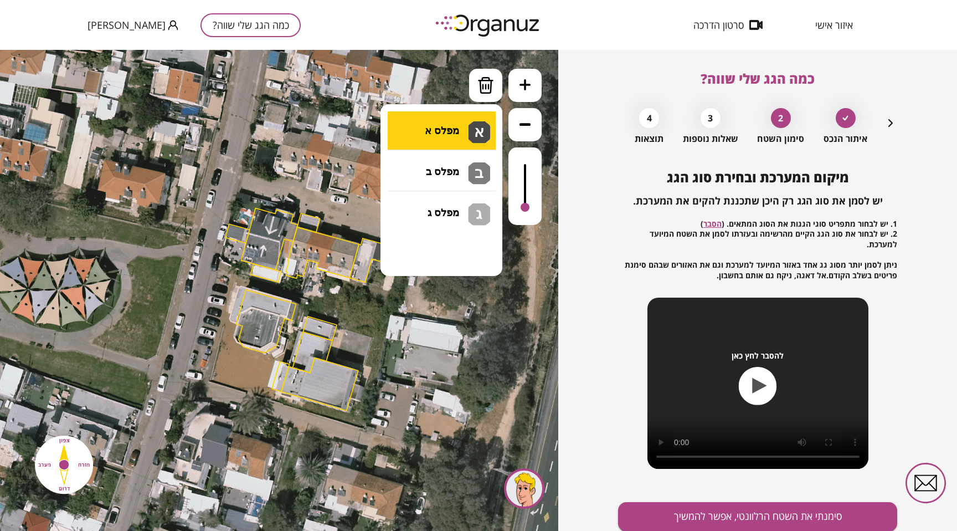
click at [454, 136] on li "גג בטון שטוח מפלס א א מפלס ב ב מפלס ג ג" at bounding box center [441, 124] width 116 height 35
click at [430, 143] on div ".st0 { fill: #FFFFFF; } 10" at bounding box center [279, 290] width 558 height 481
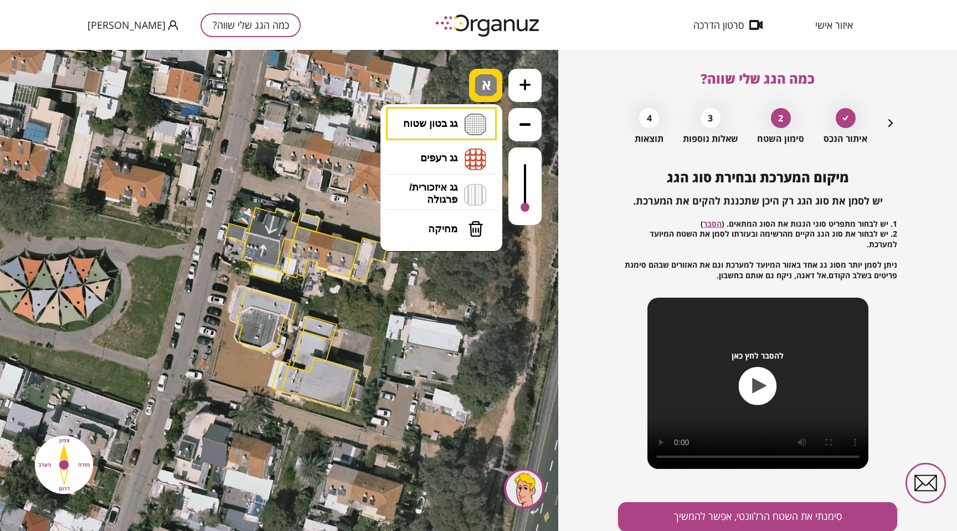
click at [486, 88] on span "א" at bounding box center [488, 80] width 12 height 13
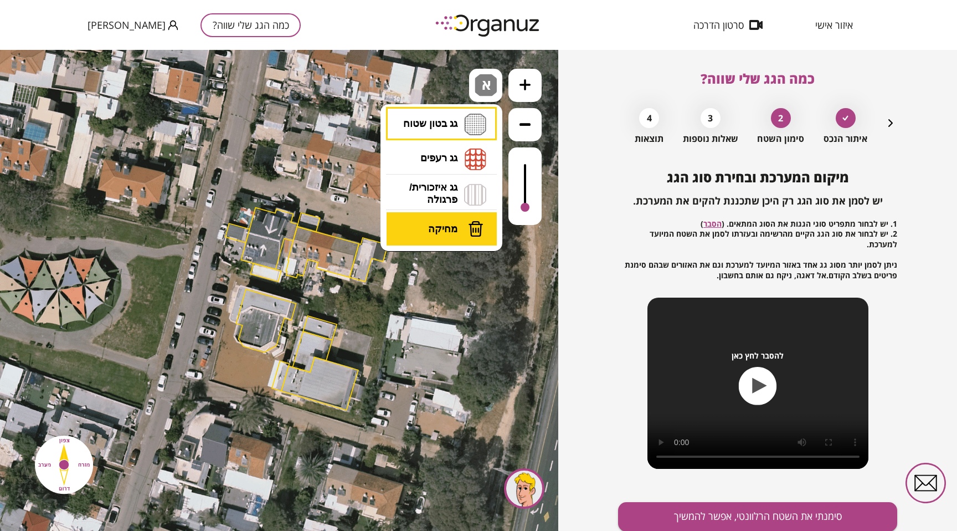
click at [444, 228] on span "מחיקה" at bounding box center [442, 229] width 29 height 12
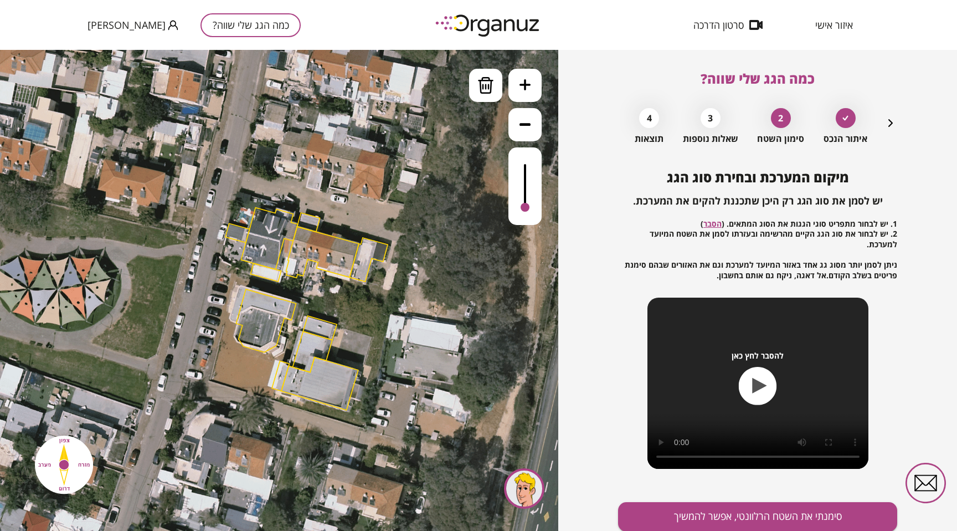
click at [338, 259] on div at bounding box center [339, 258] width 5 height 5
drag, startPoint x: 258, startPoint y: 233, endPoint x: 289, endPoint y: 248, distance: 33.7
click at [289, 249] on div ".st0 { fill: #FFFFFF; }" at bounding box center [306, 309] width 614 height 614
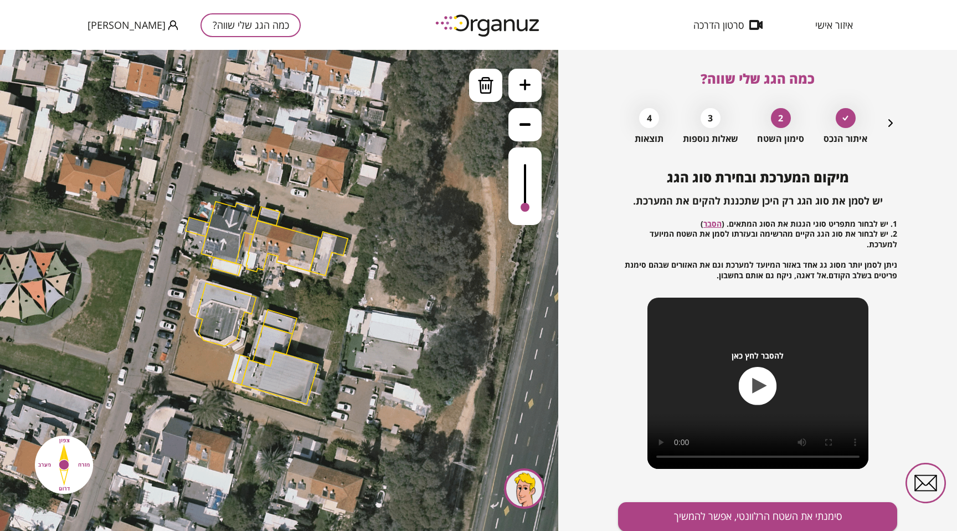
drag, startPoint x: 289, startPoint y: 248, endPoint x: 249, endPoint y: 241, distance: 40.4
click at [248, 241] on icon at bounding box center [266, 303] width 614 height 614
click at [249, 241] on icon at bounding box center [265, 303] width 614 height 614
click at [265, 241] on div at bounding box center [267, 243] width 5 height 5
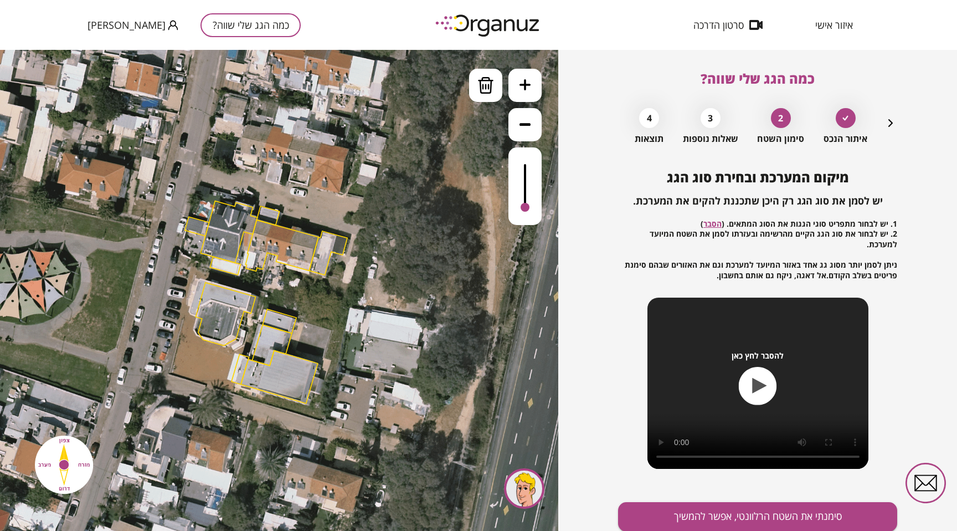
click at [265, 241] on div at bounding box center [267, 243] width 5 height 5
click at [0, 0] on div at bounding box center [0, 0] width 0 height 0
click at [280, 253] on div at bounding box center [279, 254] width 4 height 5
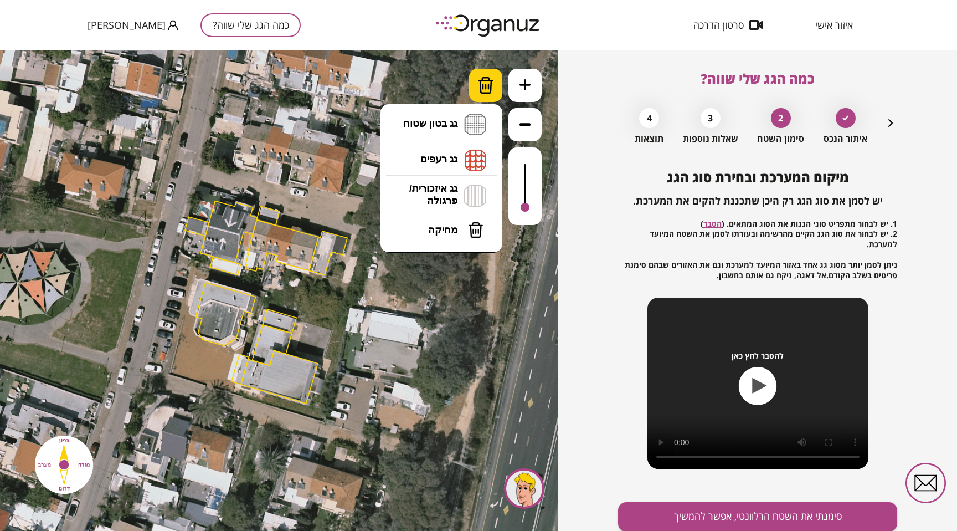
click at [486, 92] on img at bounding box center [485, 85] width 17 height 17
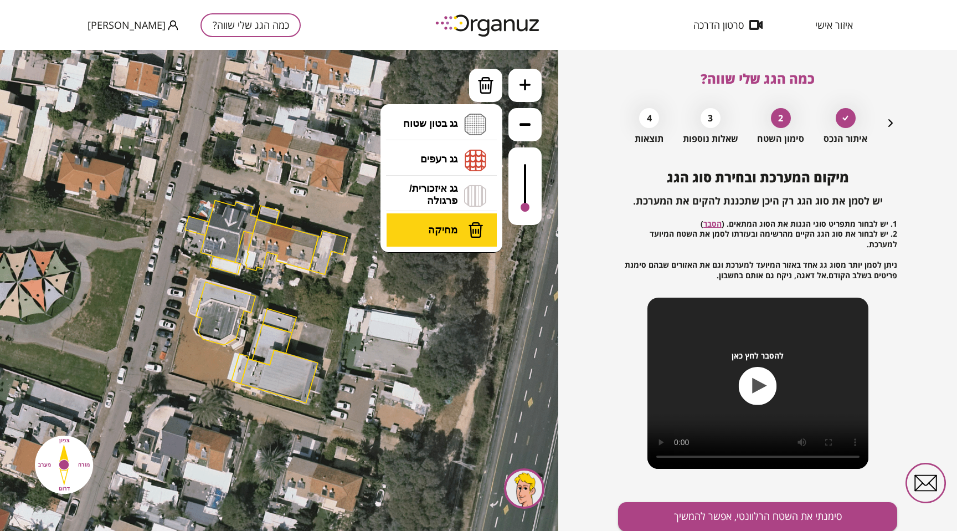
click at [454, 227] on span "מחיקה" at bounding box center [442, 230] width 29 height 12
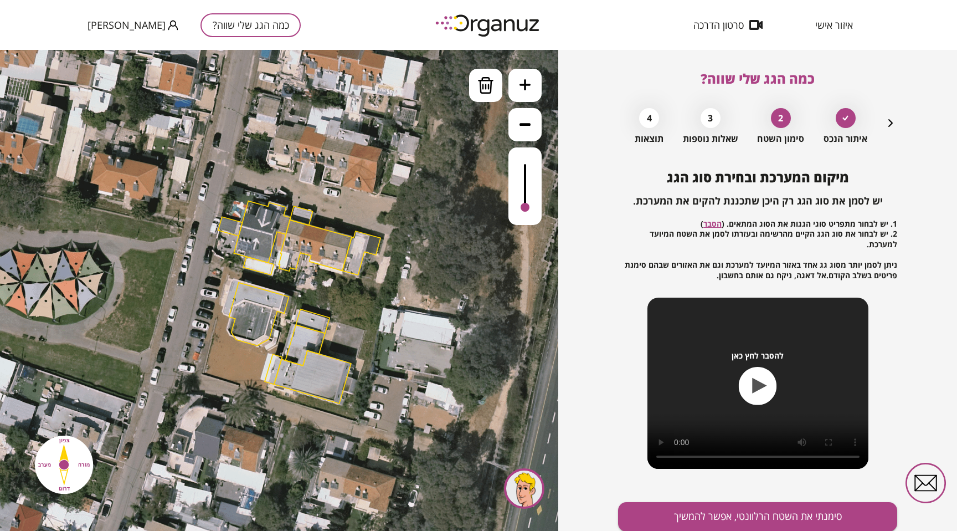
drag, startPoint x: 308, startPoint y: 301, endPoint x: 338, endPoint y: 297, distance: 29.6
click at [338, 297] on icon at bounding box center [299, 303] width 614 height 614
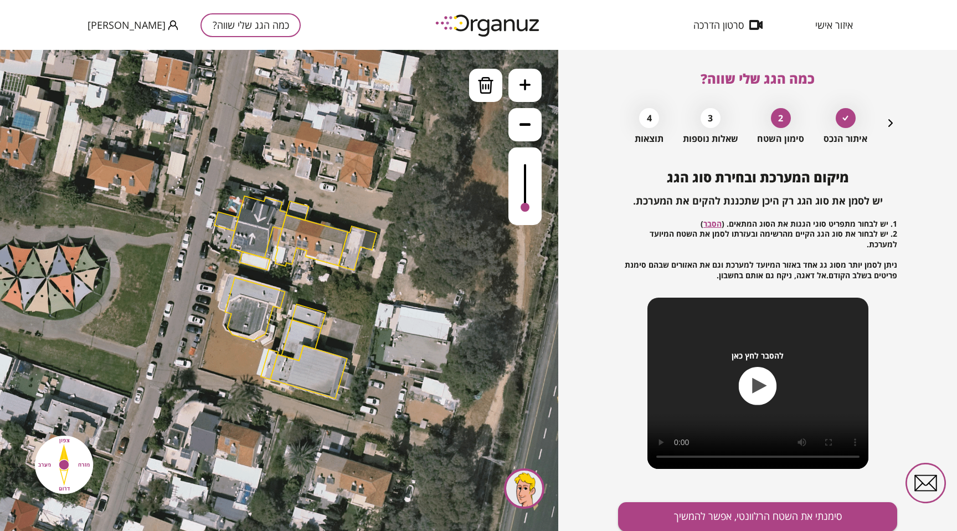
click at [331, 238] on div at bounding box center [330, 240] width 5 height 5
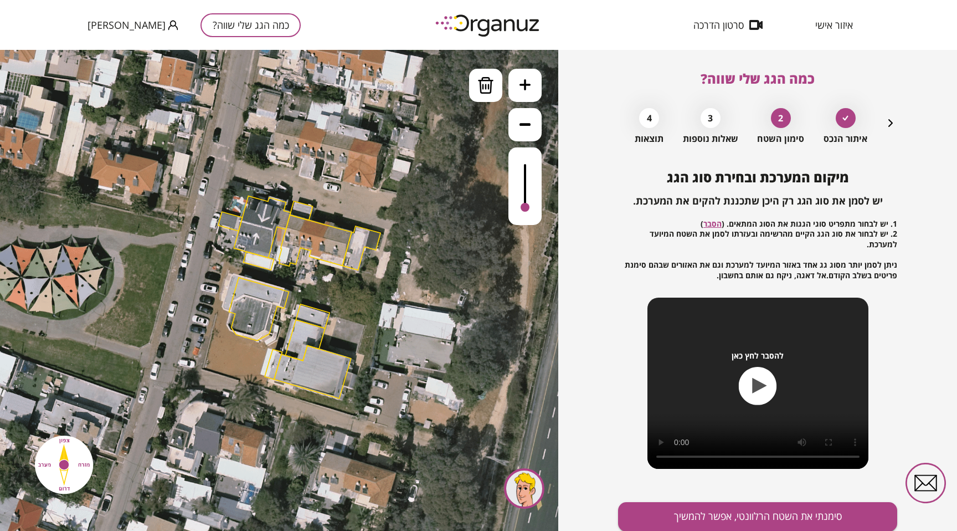
click at [61, 465] on img at bounding box center [64, 464] width 72 height 72
drag, startPoint x: 246, startPoint y: 330, endPoint x: 245, endPoint y: 348, distance: 18.3
click at [245, 349] on div ".st0 { fill: #FFFFFF; }" at bounding box center [299, 298] width 614 height 614
drag, startPoint x: 245, startPoint y: 301, endPoint x: 234, endPoint y: 321, distance: 22.8
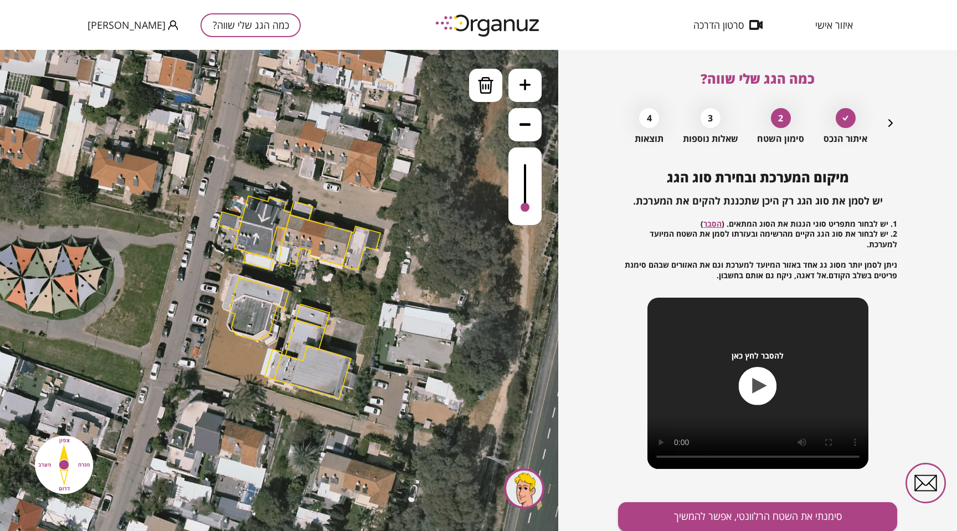
click at [250, 222] on div at bounding box center [250, 220] width 5 height 5
click at [261, 223] on div at bounding box center [261, 224] width 5 height 5
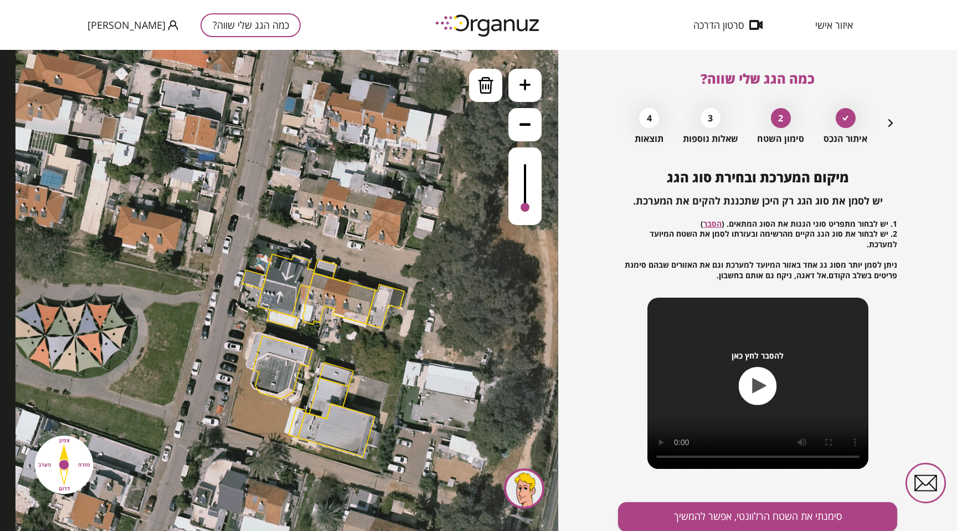
drag, startPoint x: 205, startPoint y: 209, endPoint x: 182, endPoint y: 239, distance: 37.9
click at [183, 240] on icon at bounding box center [323, 356] width 614 height 614
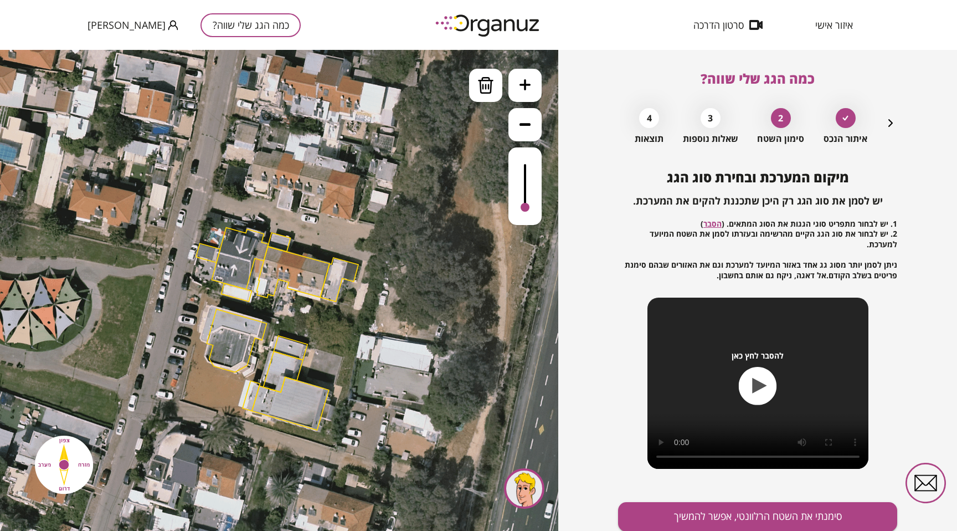
drag, startPoint x: 321, startPoint y: 272, endPoint x: 246, endPoint y: 268, distance: 74.4
click at [526, 126] on icon at bounding box center [525, 124] width 11 height 11
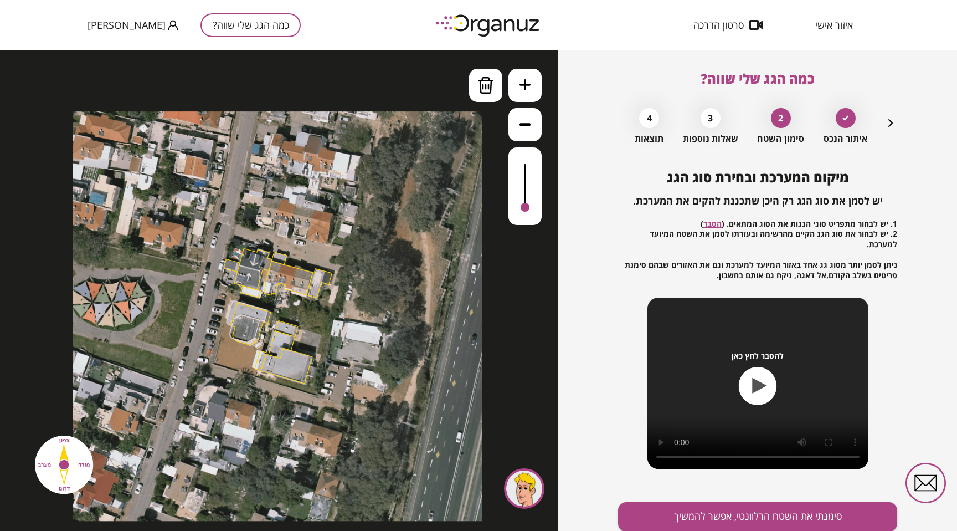
click at [526, 126] on icon at bounding box center [525, 124] width 11 height 11
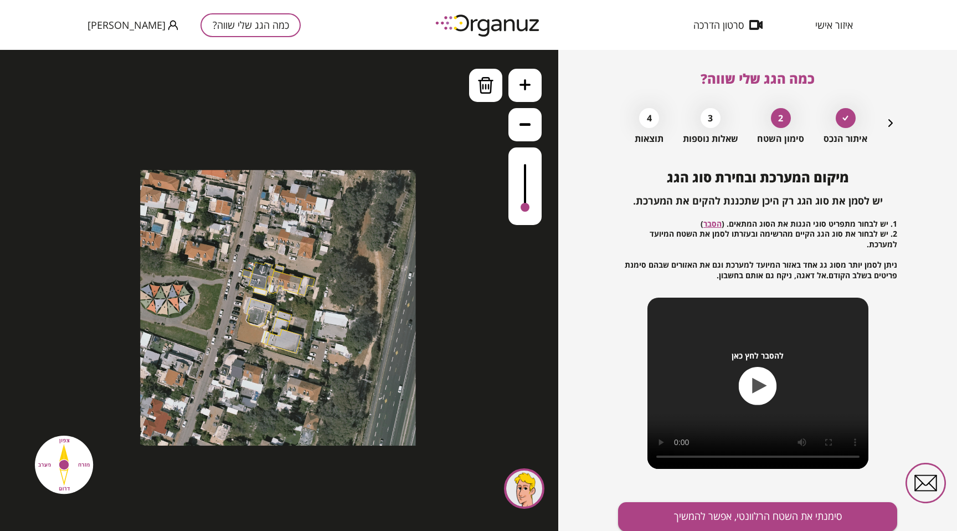
scroll to position [32, 0]
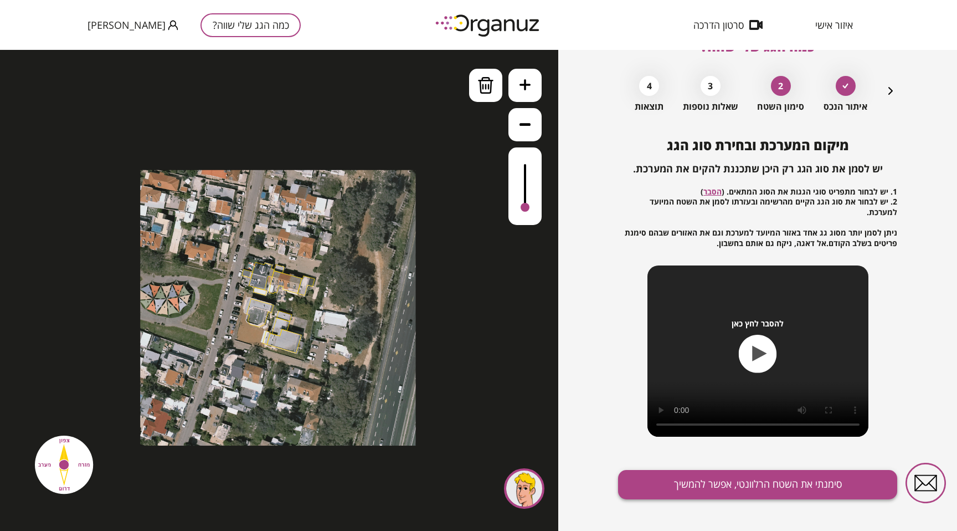
click at [723, 477] on button "סימנתי את השטח הרלוונטי, אפשר להמשיך" at bounding box center [757, 484] width 279 height 29
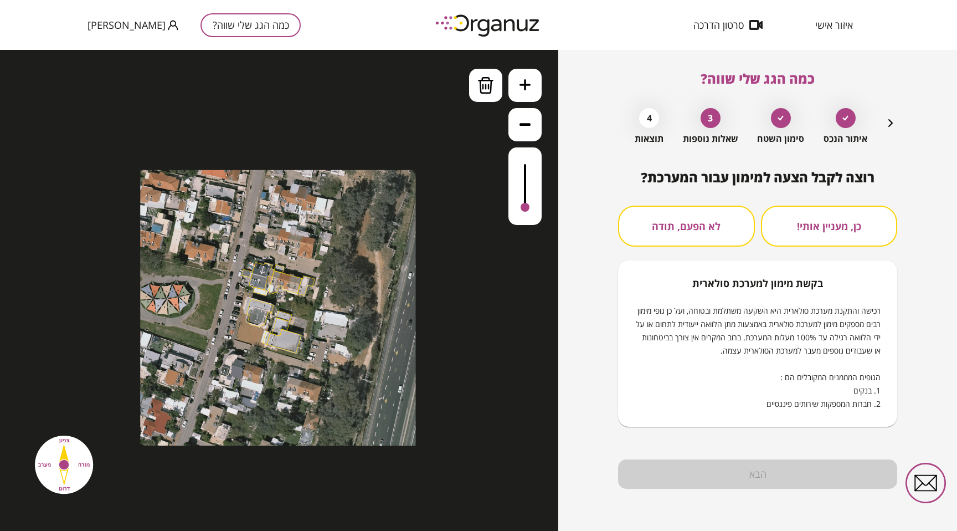
click at [729, 211] on button "לא הפעם, תודה" at bounding box center [686, 225] width 137 height 41
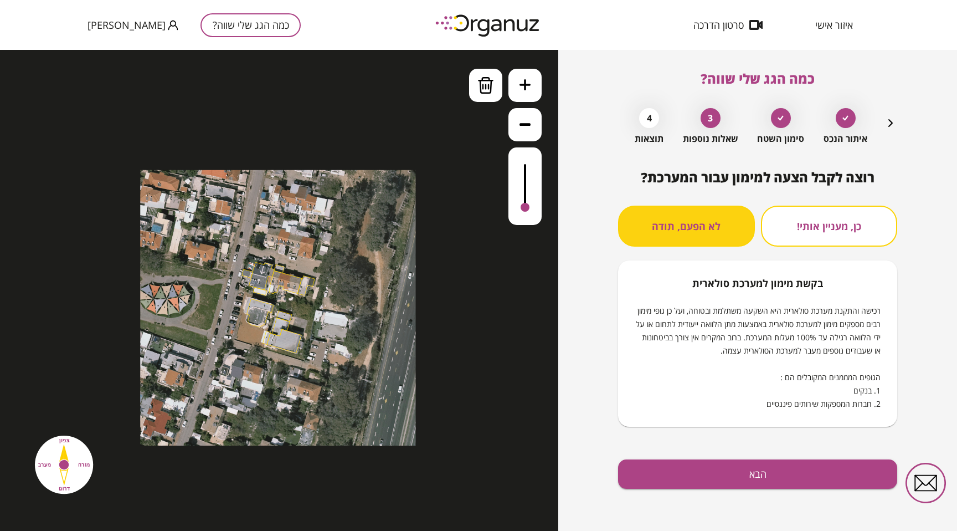
click at [841, 231] on button "כן, מעניין אותי!" at bounding box center [829, 225] width 137 height 41
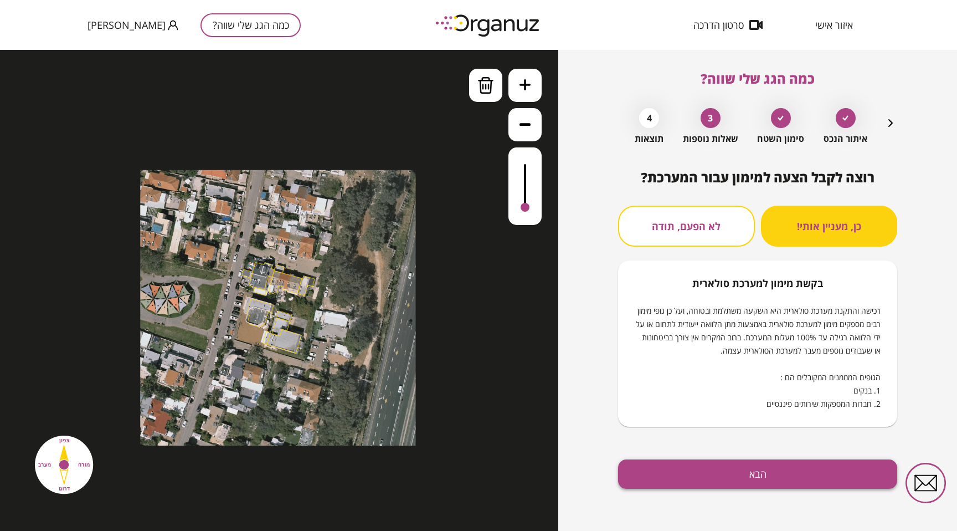
click at [765, 480] on button "הבא" at bounding box center [757, 473] width 279 height 29
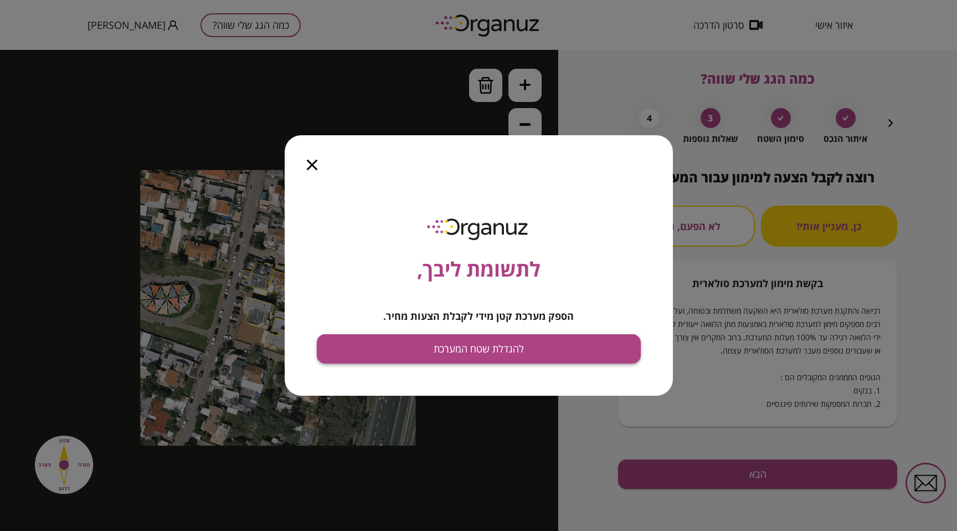
click at [291, 296] on button "להגדלת שטח המערכת" at bounding box center [290, 295] width 2 height 2
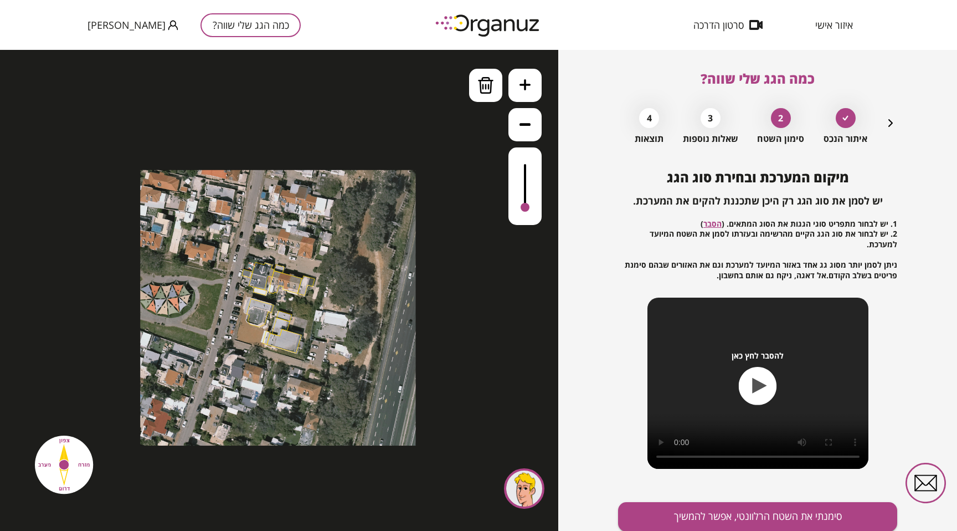
click at [760, 384] on icon "button" at bounding box center [758, 386] width 38 height 38
click at [526, 102] on div at bounding box center [524, 147] width 33 height 156
click at [526, 92] on button at bounding box center [524, 85] width 33 height 33
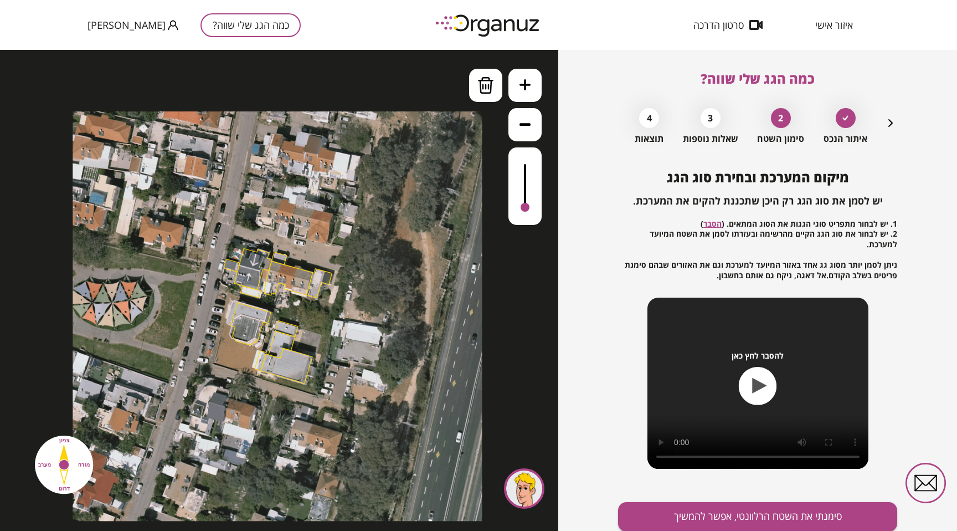
click at [526, 92] on button at bounding box center [524, 85] width 33 height 33
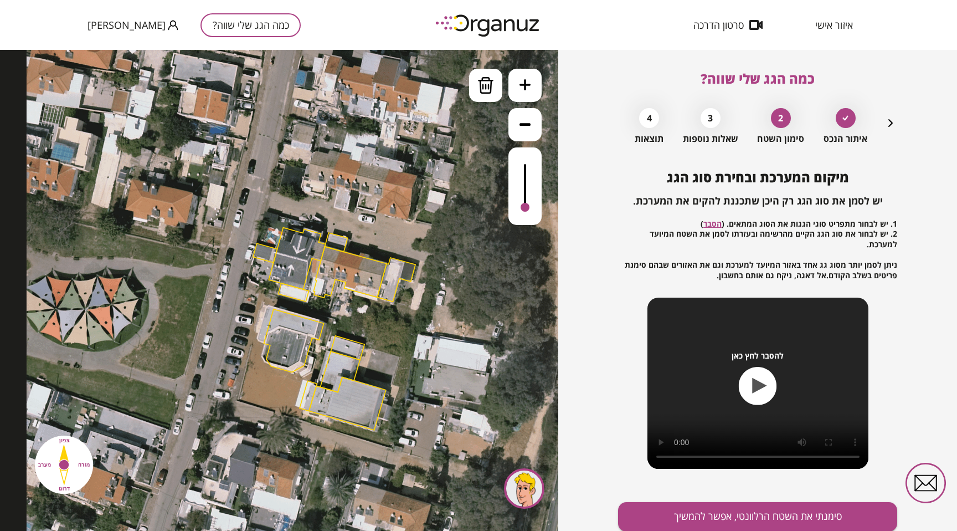
drag, startPoint x: 333, startPoint y: 257, endPoint x: 429, endPoint y: 257, distance: 95.8
click at [429, 257] on div ".st0 { fill: #FFFFFF; }" at bounding box center [334, 329] width 614 height 614
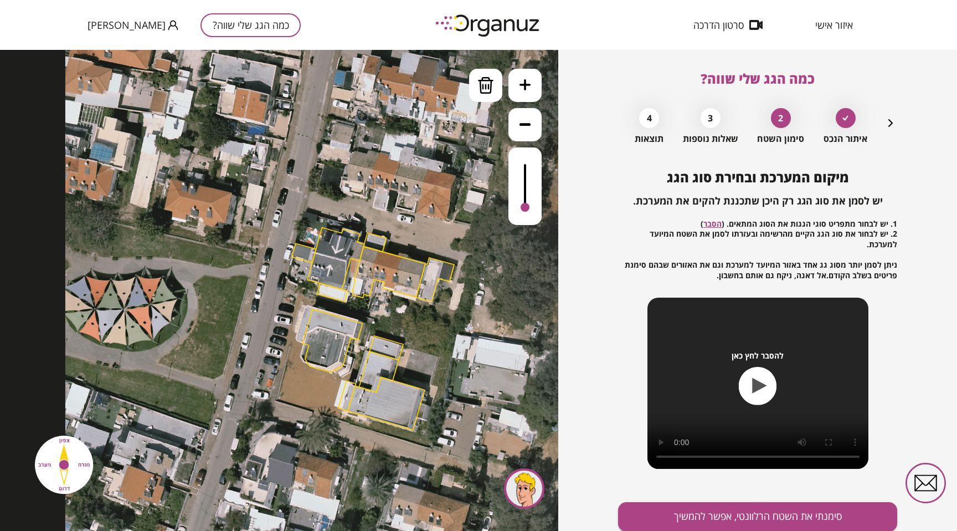
click at [526, 89] on icon at bounding box center [525, 84] width 11 height 11
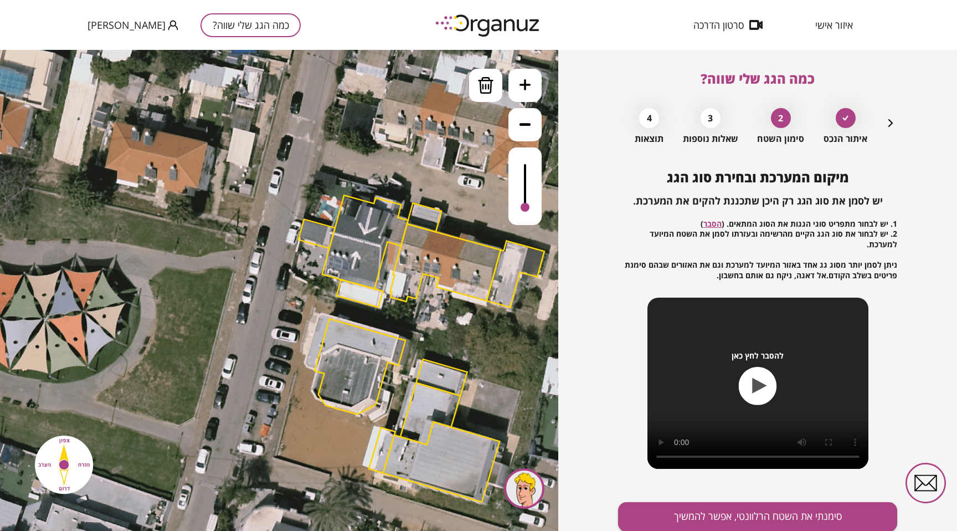
click at [526, 89] on icon at bounding box center [525, 84] width 11 height 11
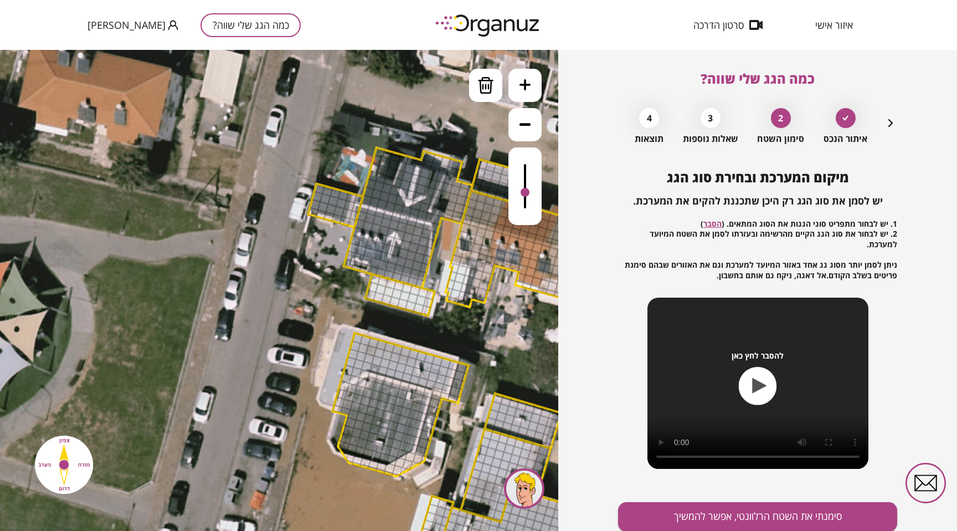
drag, startPoint x: 525, startPoint y: 211, endPoint x: 522, endPoint y: 193, distance: 17.9
click at [522, 193] on div at bounding box center [525, 192] width 9 height 9
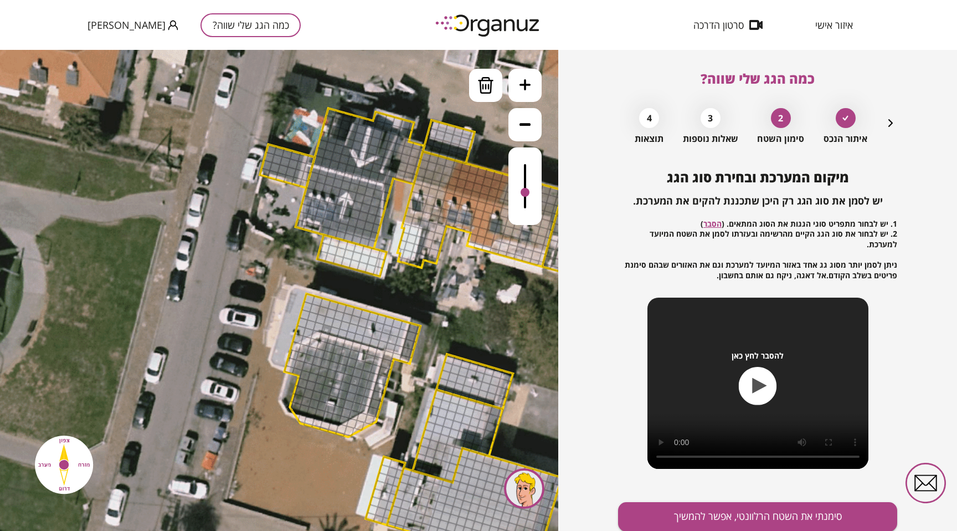
drag, startPoint x: 493, startPoint y: 351, endPoint x: 445, endPoint y: 312, distance: 62.2
click at [445, 311] on icon at bounding box center [443, 339] width 1396 height 1396
click at [495, 92] on div at bounding box center [485, 85] width 33 height 33
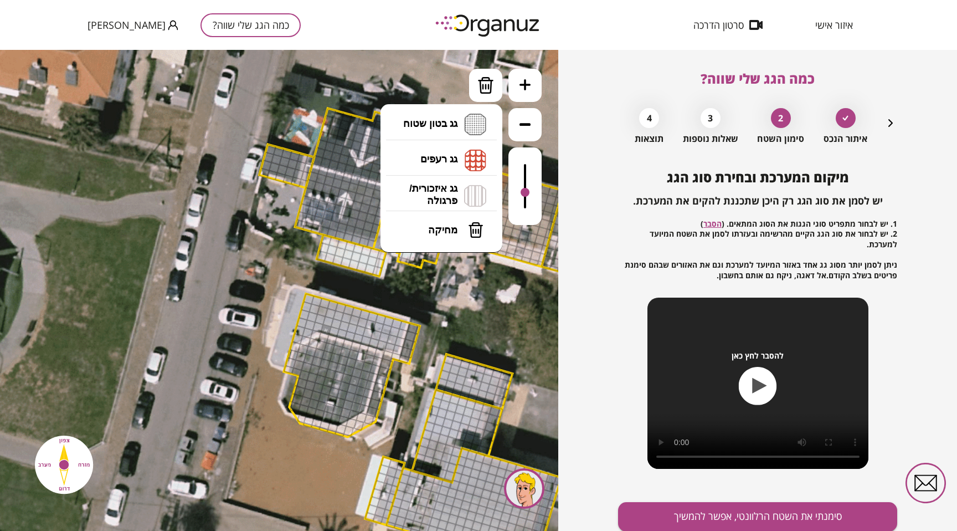
click at [465, 119] on li "גג בטון שטוח מפלס א א מפלס ב ב מפלס ג ג" at bounding box center [441, 124] width 116 height 35
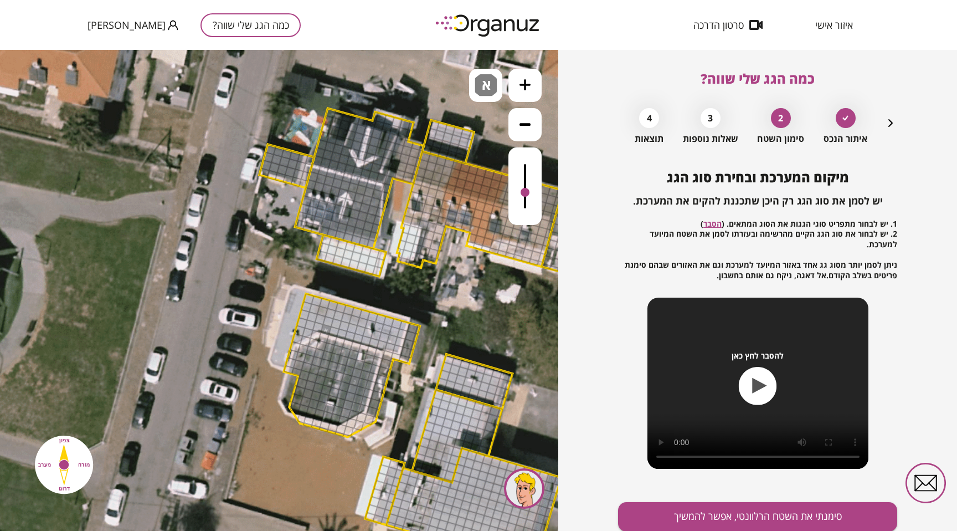
click at [451, 139] on div ".st0 { fill: #FFFFFF; } 10" at bounding box center [279, 290] width 558 height 481
drag, startPoint x: 308, startPoint y: 297, endPoint x: 359, endPoint y: 332, distance: 61.3
click at [302, 323] on div at bounding box center [301, 322] width 11 height 11
click at [307, 323] on div at bounding box center [309, 324] width 11 height 11
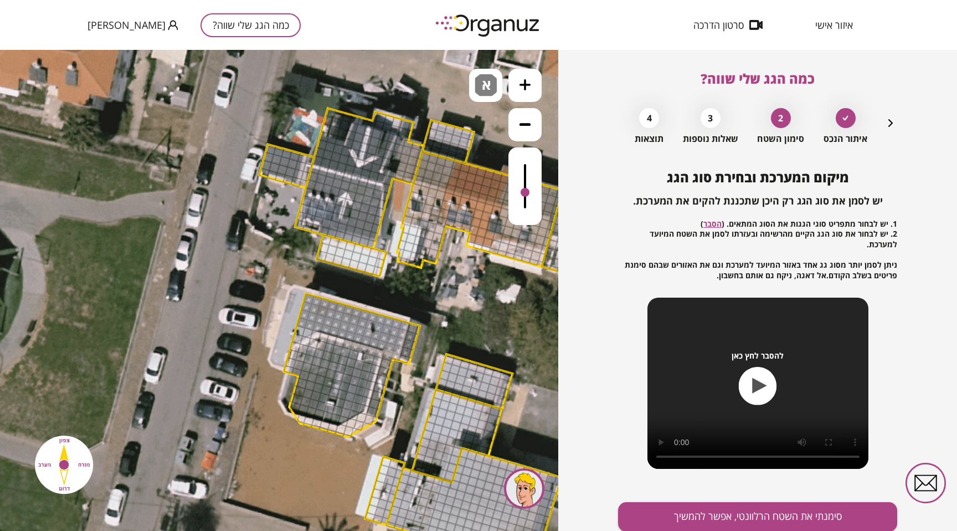
click at [312, 323] on div at bounding box center [309, 324] width 11 height 11
click at [318, 326] on div at bounding box center [317, 326] width 11 height 11
click at [311, 327] on div at bounding box center [309, 324] width 11 height 11
click at [382, 354] on div at bounding box center [379, 353] width 11 height 11
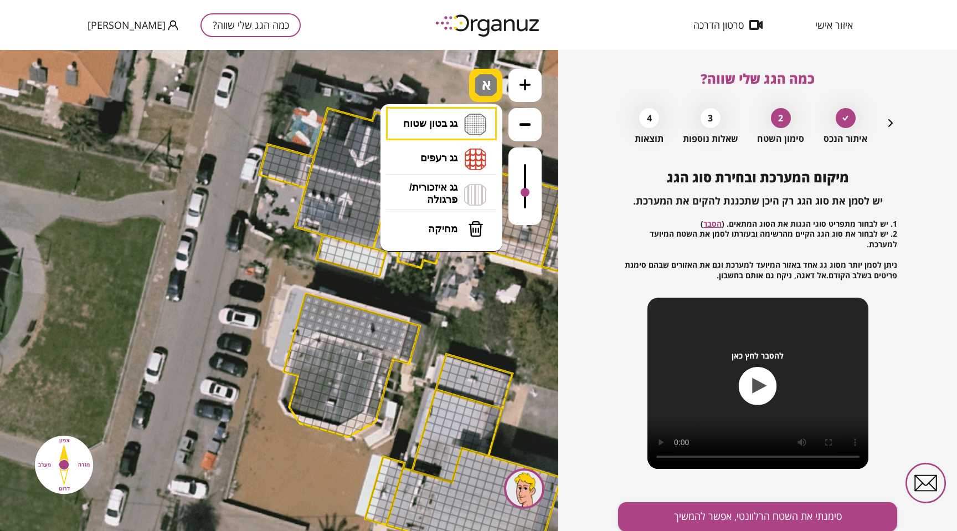
click at [488, 88] on span "א" at bounding box center [488, 80] width 12 height 13
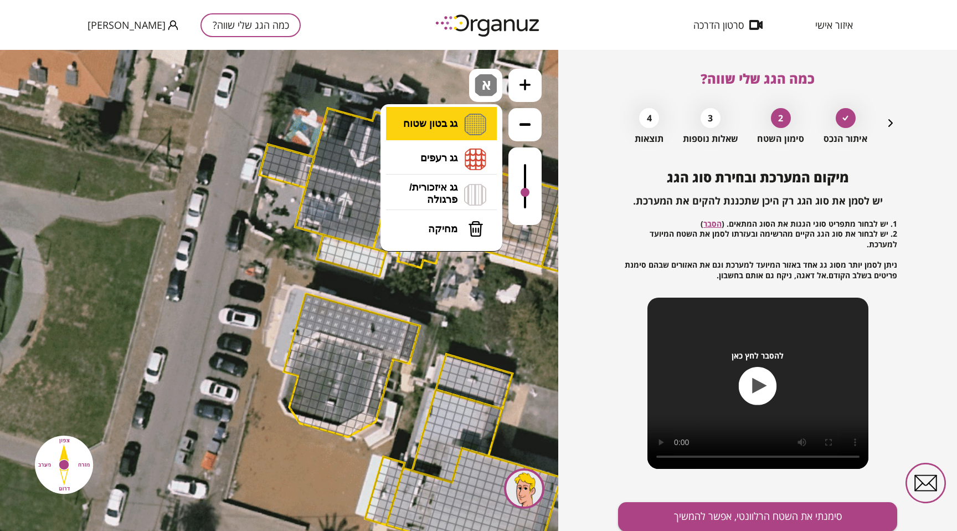
click at [468, 126] on li "גג בטון שטוח מפלס א א מפלס ב ב מפלס ג ג" at bounding box center [441, 124] width 116 height 34
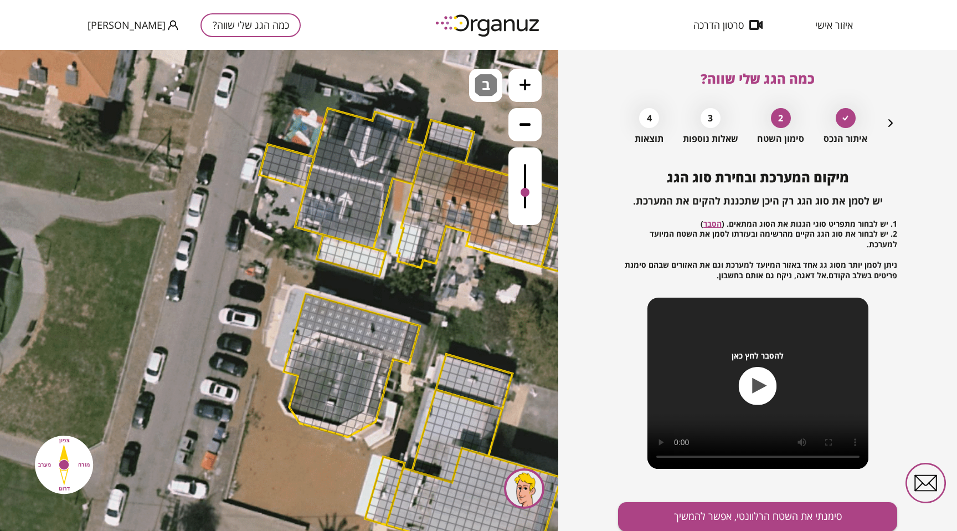
click at [462, 171] on div ".st0 { fill: #FFFFFF; } 10" at bounding box center [279, 290] width 558 height 481
drag, startPoint x: 303, startPoint y: 349, endPoint x: 340, endPoint y: 373, distance: 43.3
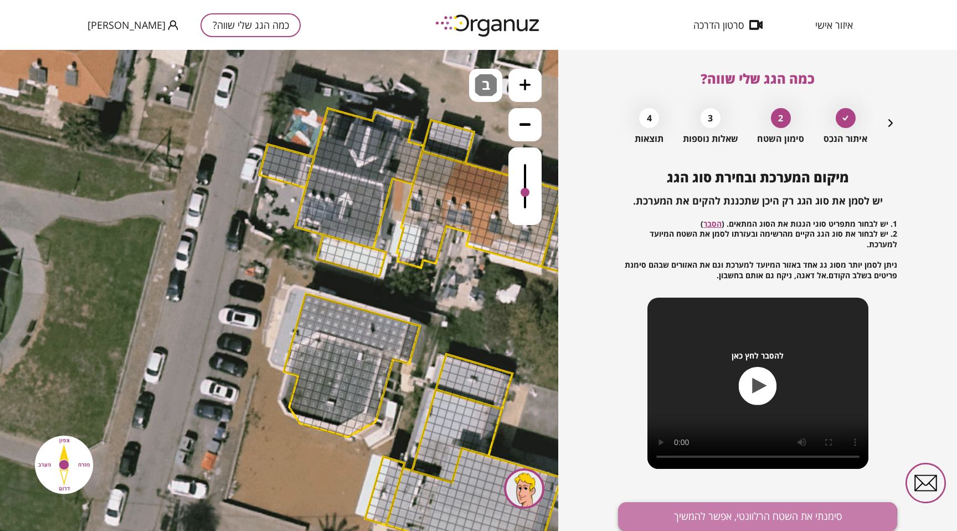
click at [696, 510] on button "סימנתי את השטח הרלוונטי, אפשר להמשיך" at bounding box center [757, 516] width 279 height 29
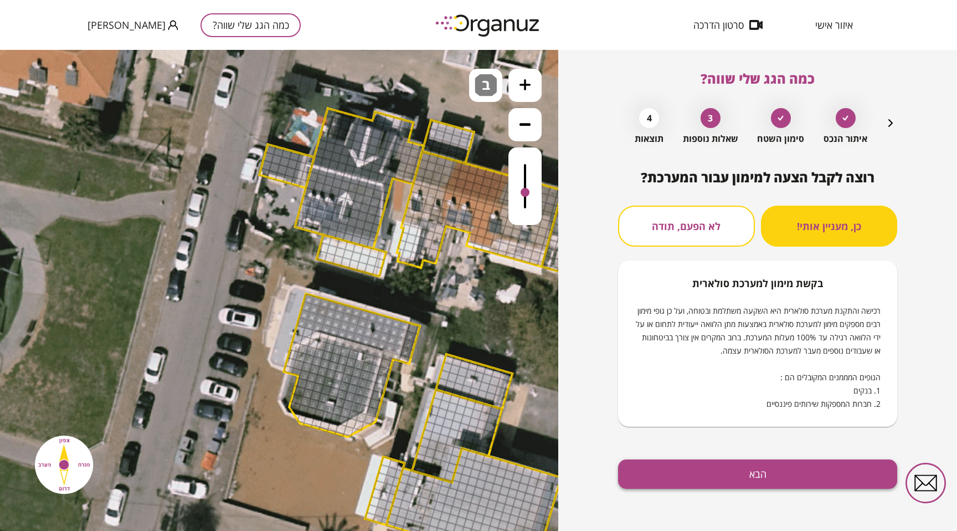
click at [731, 464] on button "הבא" at bounding box center [757, 473] width 279 height 29
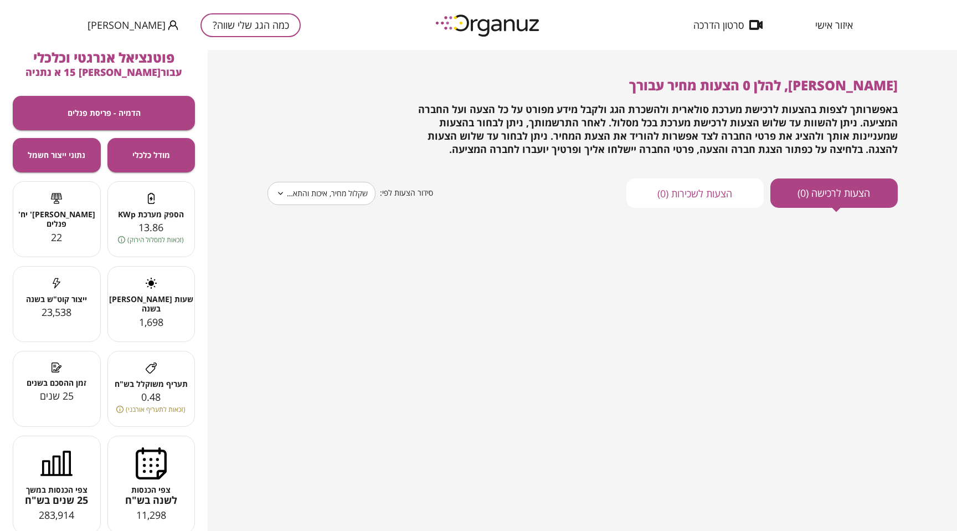
click at [298, 203] on body "**********" at bounding box center [478, 265] width 957 height 531
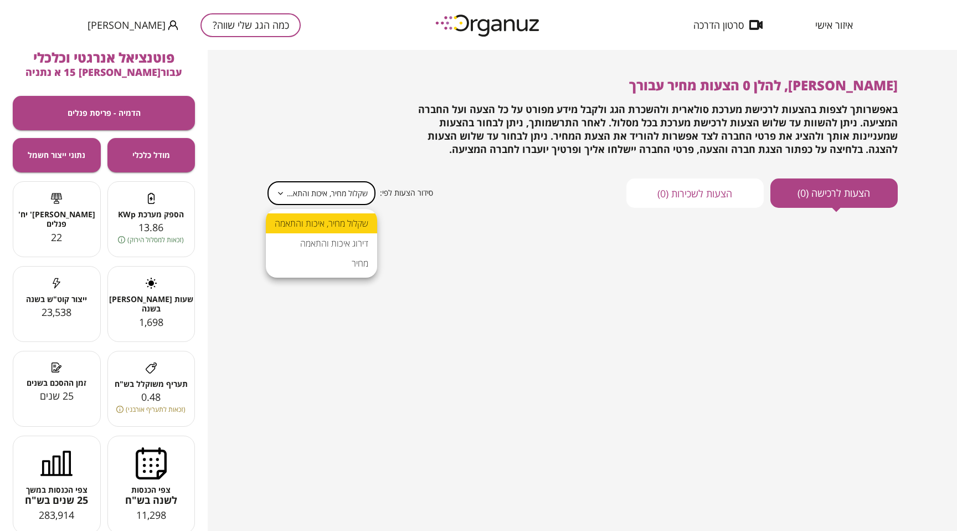
click at [296, 306] on div at bounding box center [478, 265] width 957 height 531
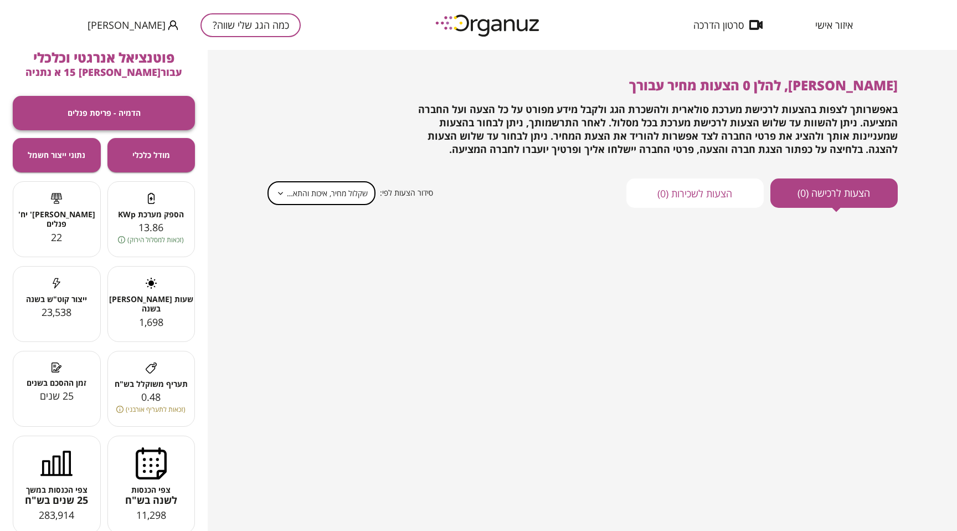
click at [160, 109] on button "הדמיה - פריסת פנלים" at bounding box center [104, 113] width 182 height 34
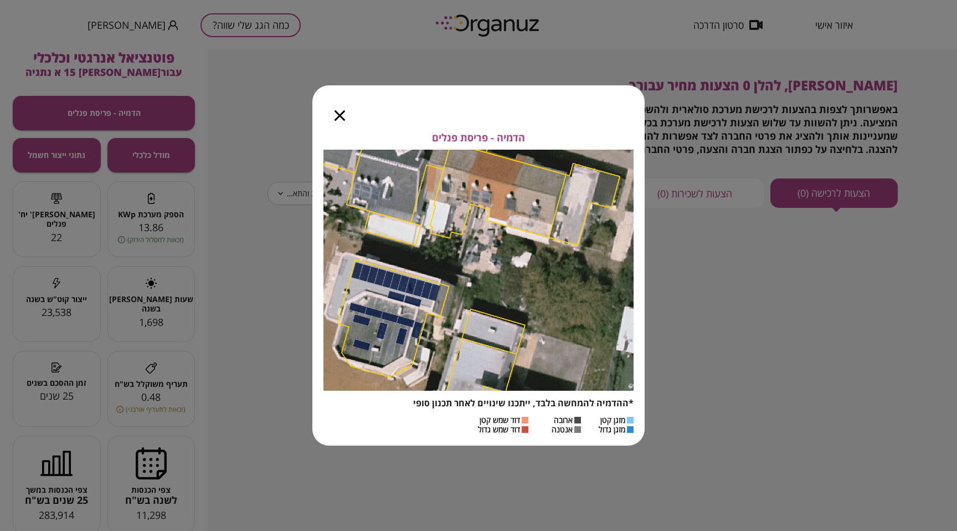
click at [339, 115] on icon "button" at bounding box center [340, 115] width 11 height 11
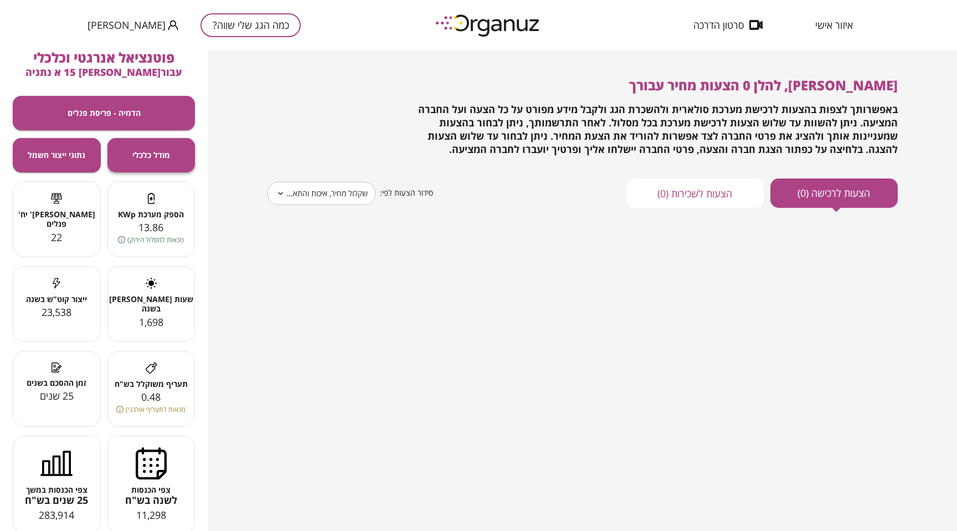
click at [127, 147] on button "מודל כלכלי" at bounding box center [151, 155] width 88 height 34
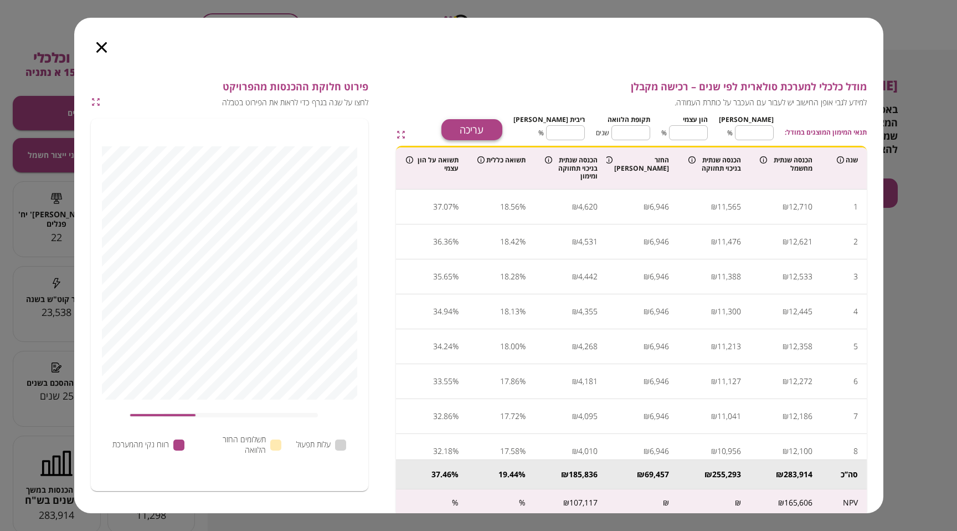
click at [502, 128] on button "עריכה" at bounding box center [471, 129] width 61 height 21
click at [96, 43] on icon "button" at bounding box center [101, 47] width 11 height 11
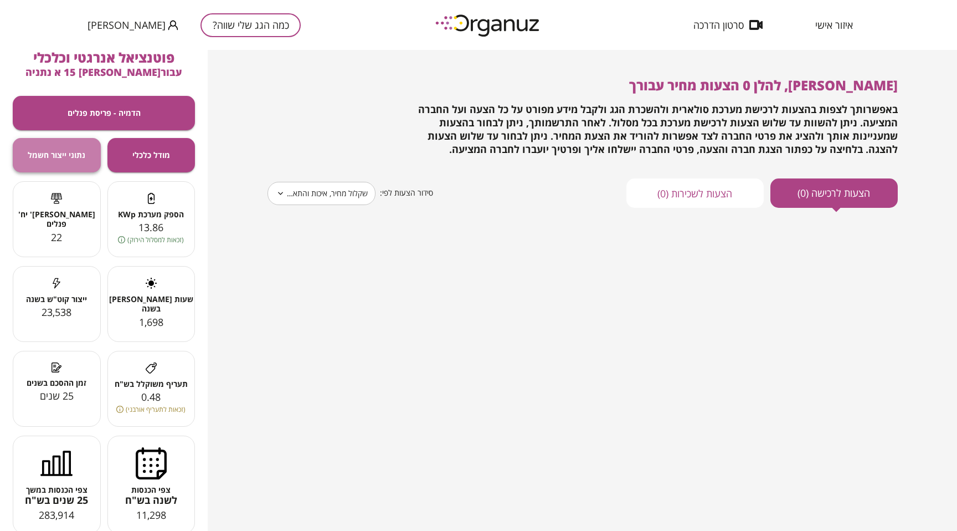
click at [78, 155] on span "נתוני ייצור חשמל" at bounding box center [57, 154] width 58 height 9
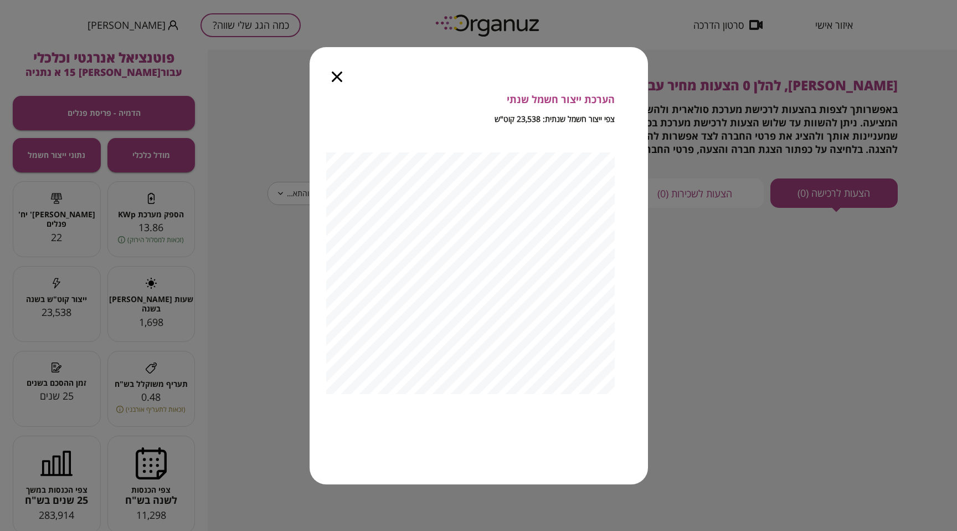
click at [337, 76] on icon "button" at bounding box center [337, 76] width 11 height 11
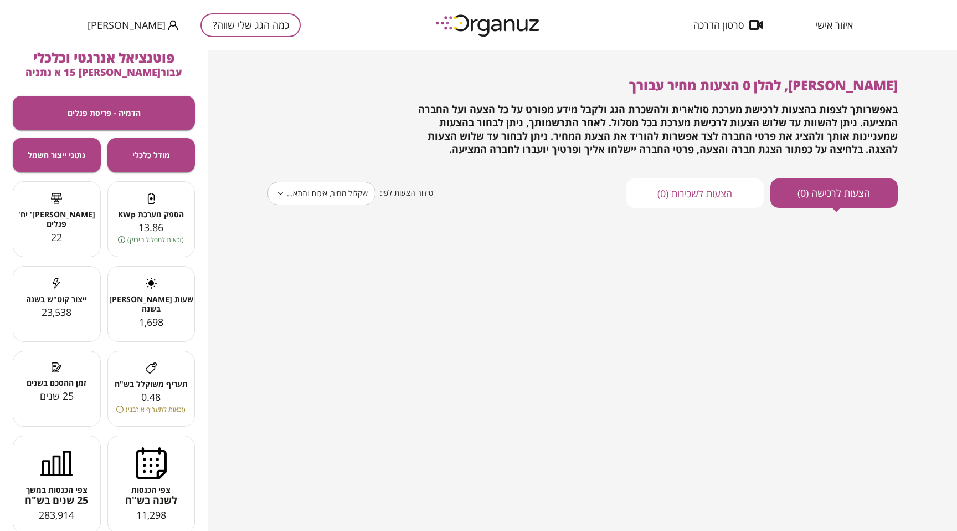
scroll to position [12, 0]
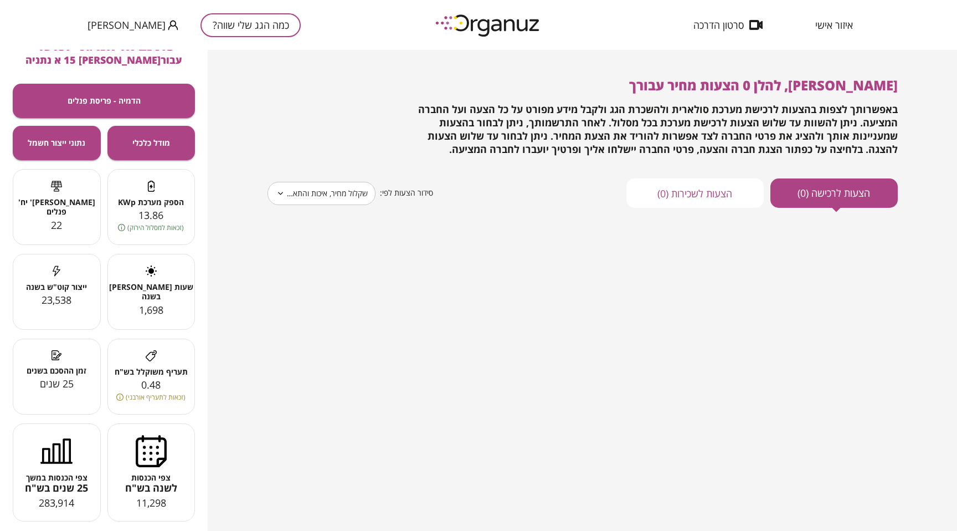
click at [151, 272] on circle at bounding box center [151, 271] width 6 height 6
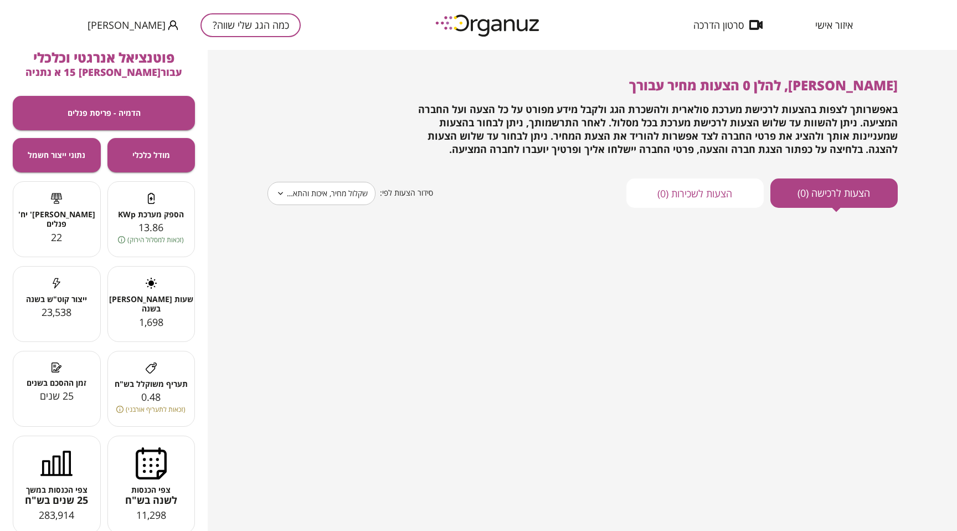
scroll to position [25, 0]
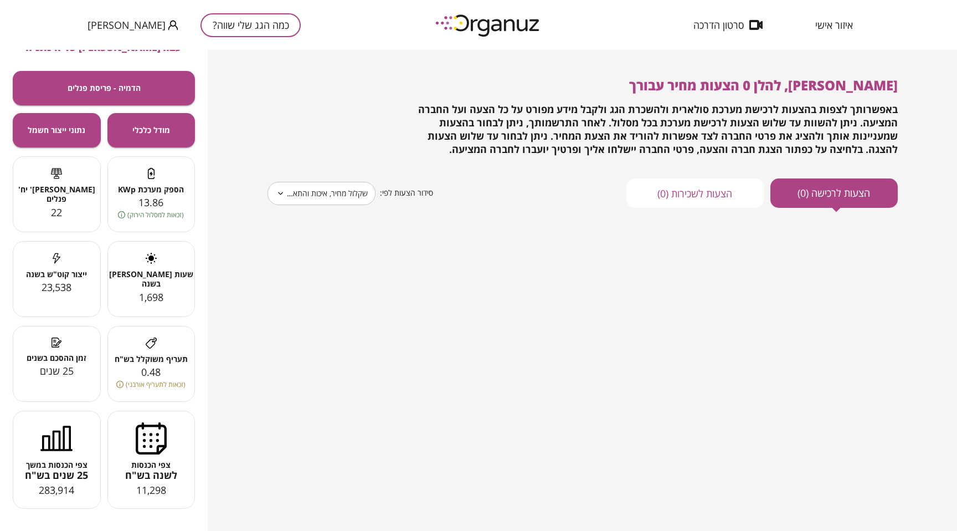
click at [64, 191] on span "[PERSON_NAME]' יח' פנלים" at bounding box center [56, 193] width 87 height 19
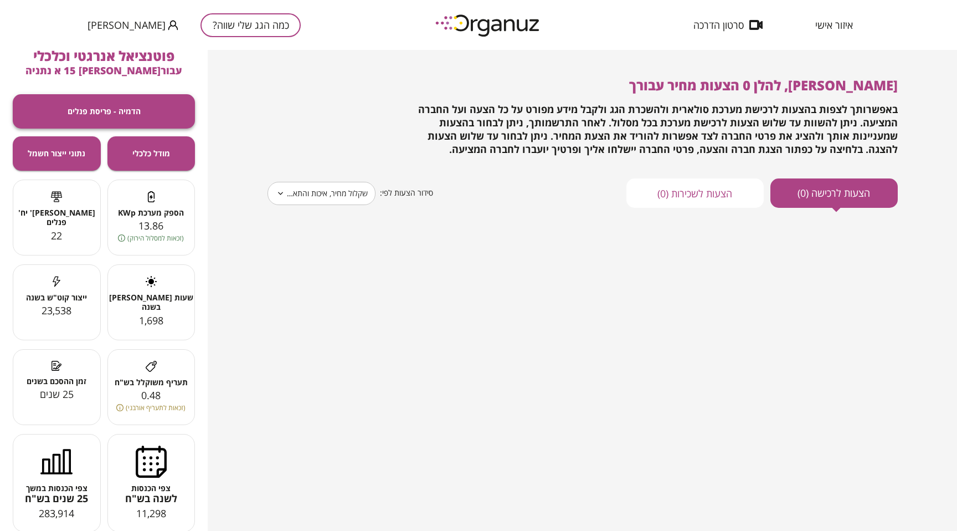
scroll to position [0, 0]
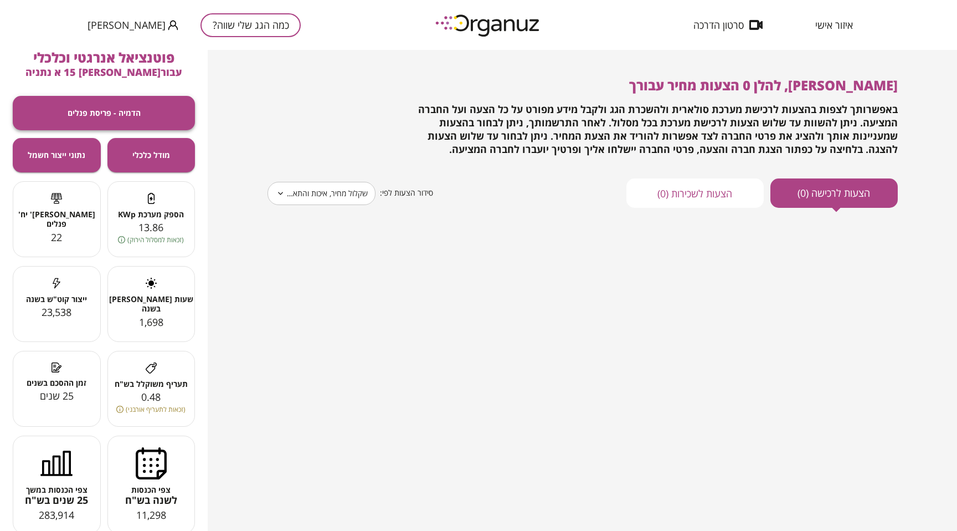
click at [126, 110] on span "הדמיה - פריסת פנלים" at bounding box center [104, 112] width 73 height 9
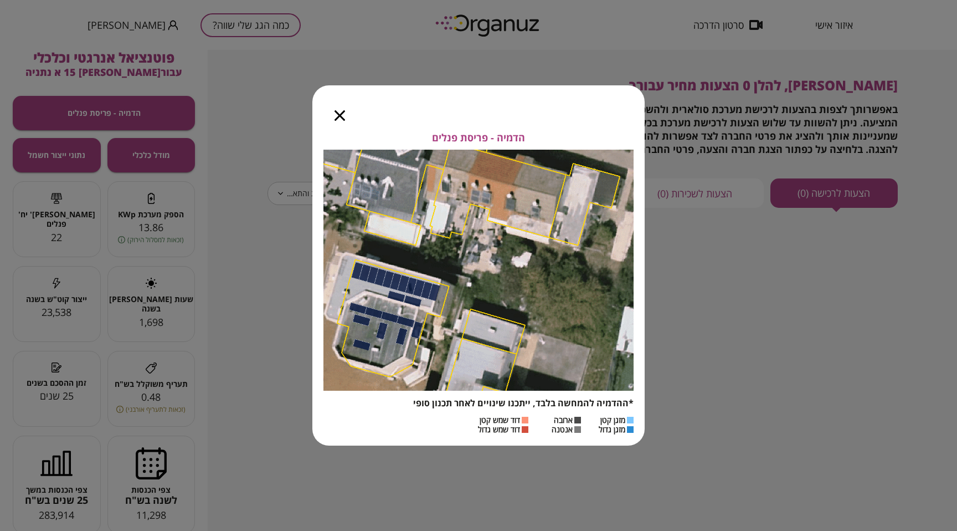
click at [340, 117] on icon "button" at bounding box center [340, 115] width 11 height 11
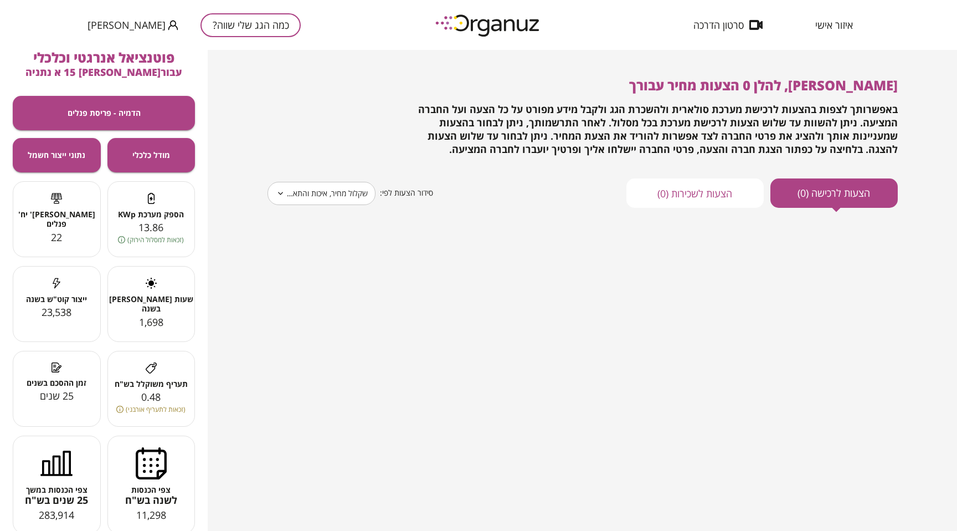
click at [284, 191] on body "**********" at bounding box center [478, 265] width 957 height 531
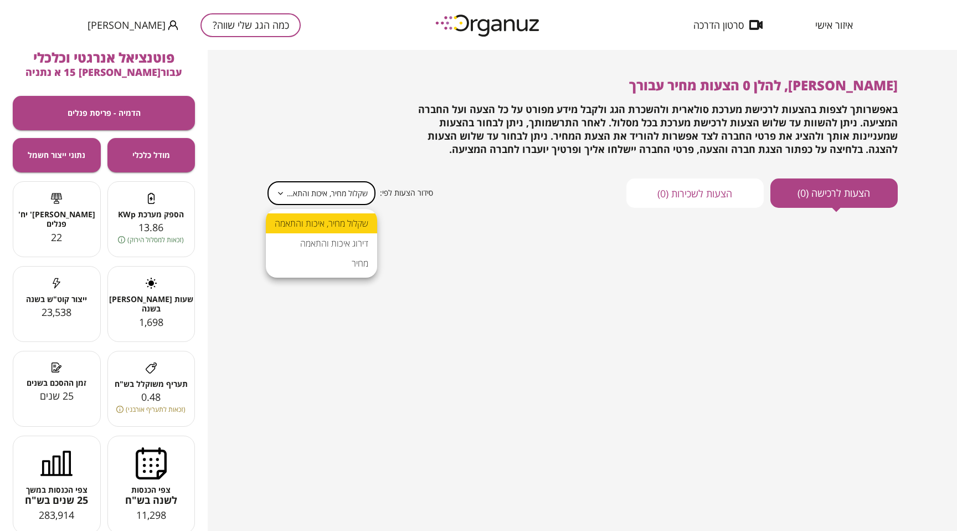
click at [290, 152] on div at bounding box center [478, 265] width 957 height 531
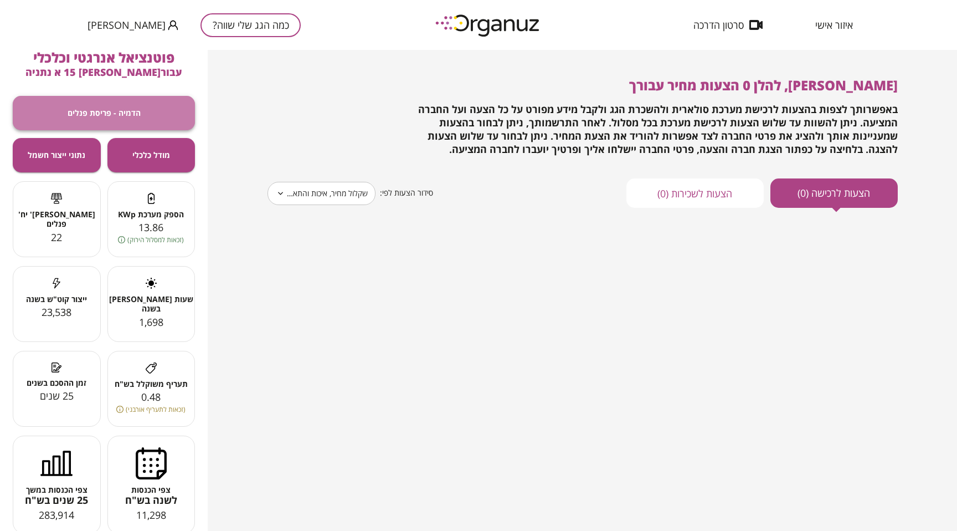
click at [109, 115] on span "הדמיה - פריסת פנלים" at bounding box center [104, 112] width 73 height 9
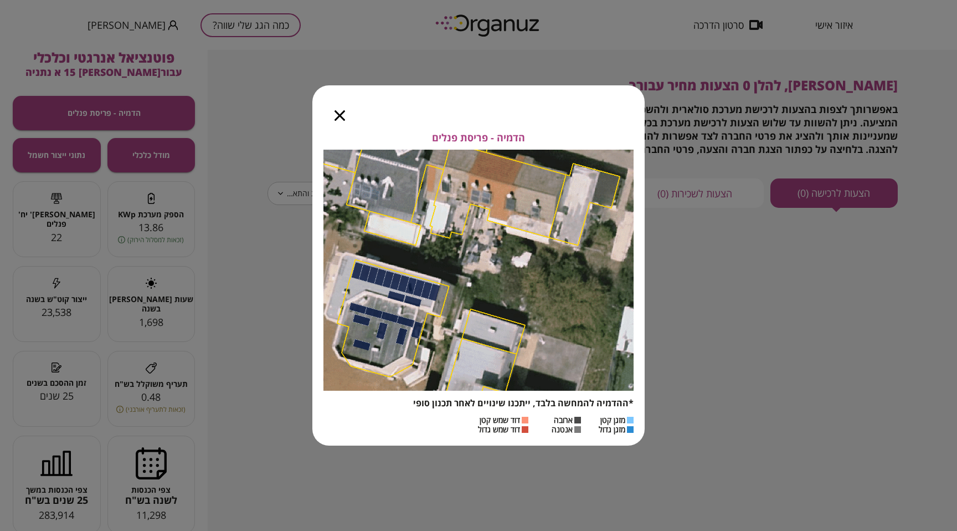
click at [368, 290] on img at bounding box center [478, 270] width 310 height 241
click at [343, 118] on icon "button" at bounding box center [340, 115] width 11 height 11
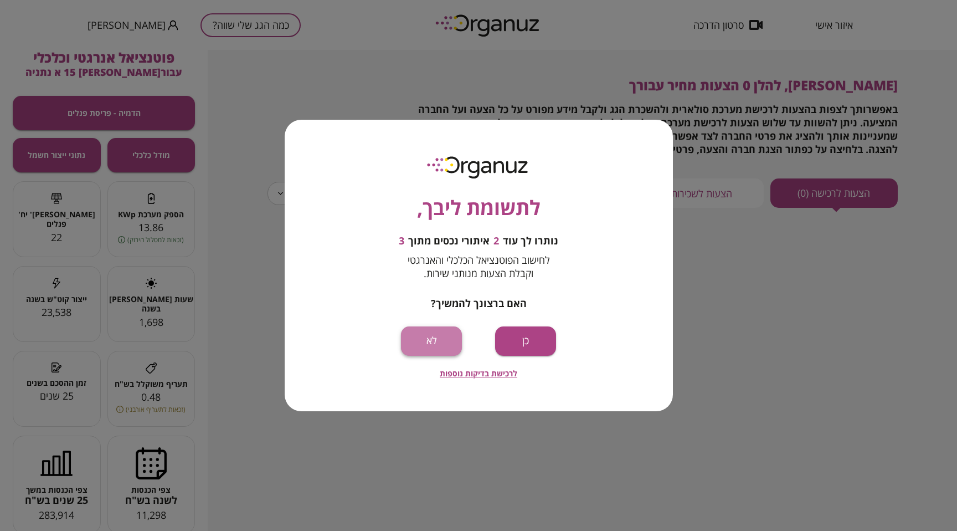
click at [449, 341] on button "לא" at bounding box center [431, 340] width 61 height 29
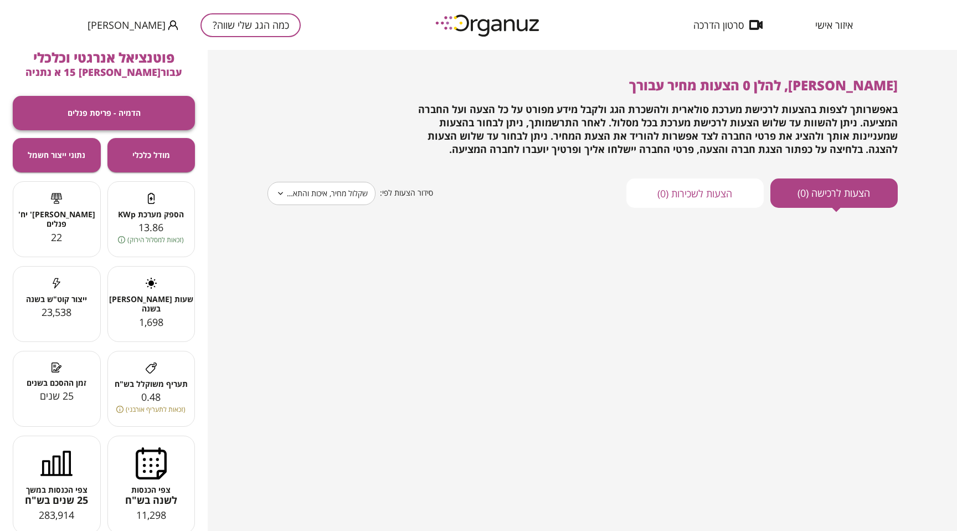
click at [137, 105] on button "הדמיה - פריסת פנלים" at bounding box center [104, 113] width 182 height 34
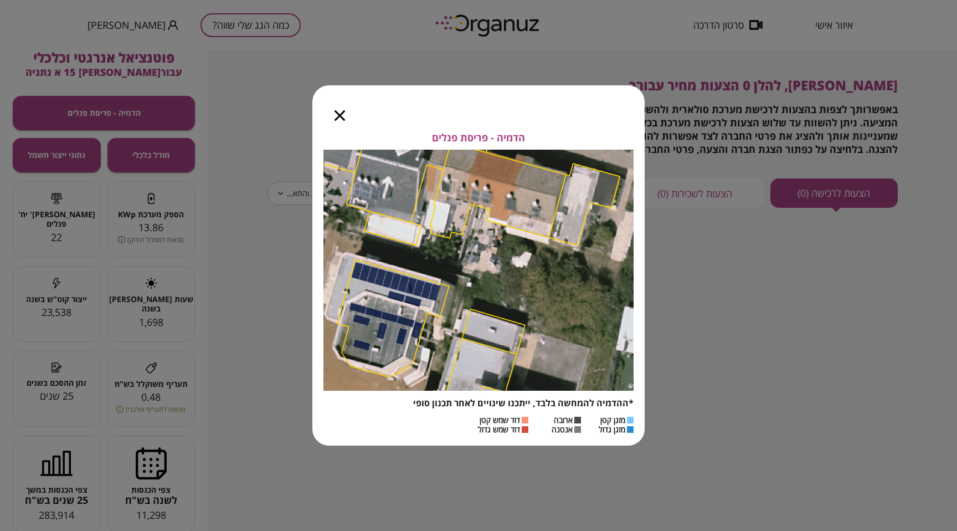
click at [336, 117] on icon "button" at bounding box center [340, 115] width 11 height 11
